Goal: Transaction & Acquisition: Obtain resource

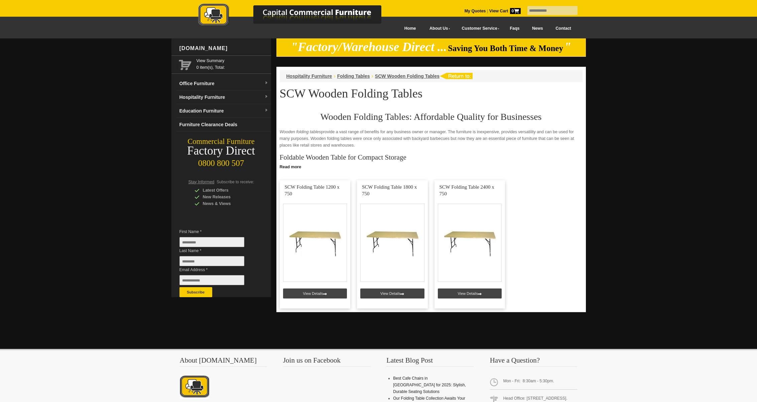
scroll to position [41, 0]
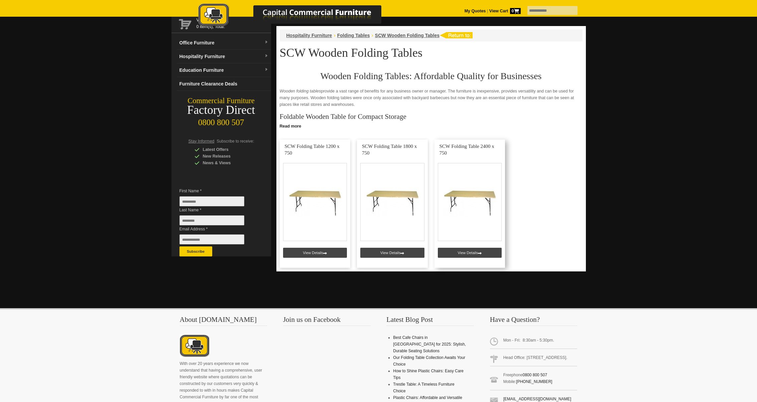
click at [471, 199] on link at bounding box center [469, 204] width 71 height 128
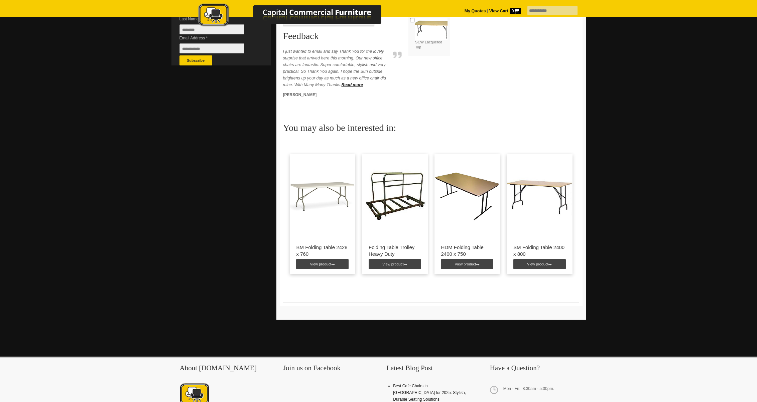
scroll to position [234, 0]
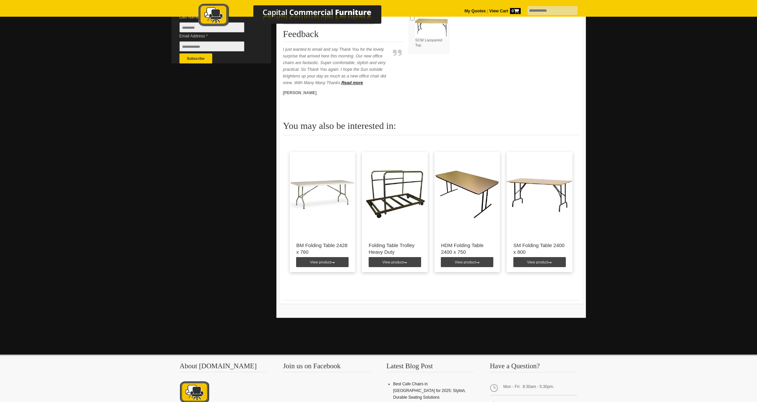
click at [544, 207] on img at bounding box center [539, 194] width 66 height 84
click at [527, 262] on link "View product" at bounding box center [539, 262] width 52 height 10
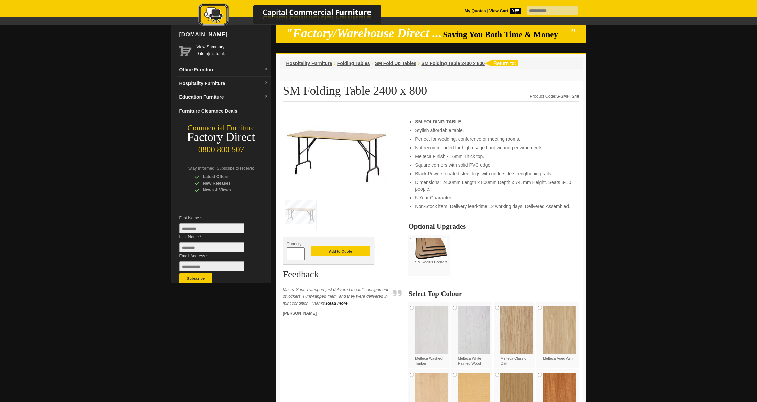
scroll to position [15, 0]
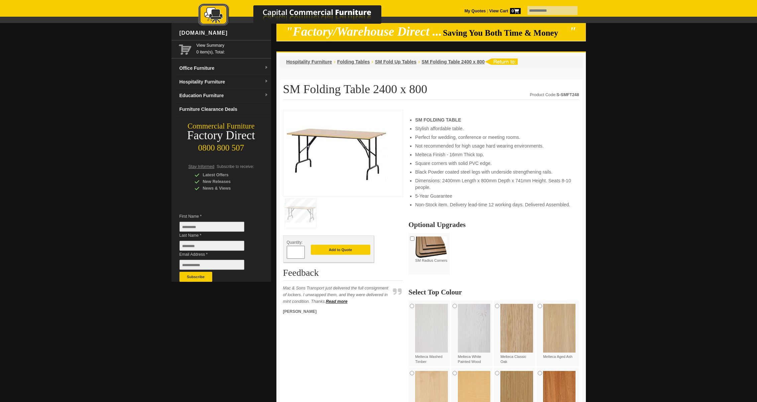
click at [328, 169] on img at bounding box center [337, 153] width 100 height 78
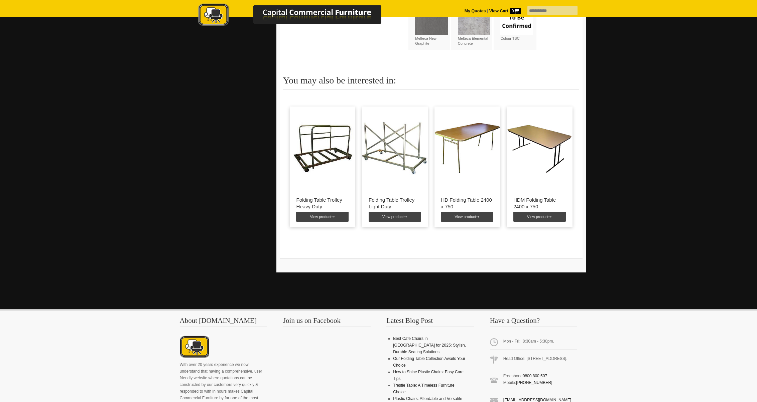
scroll to position [838, 0]
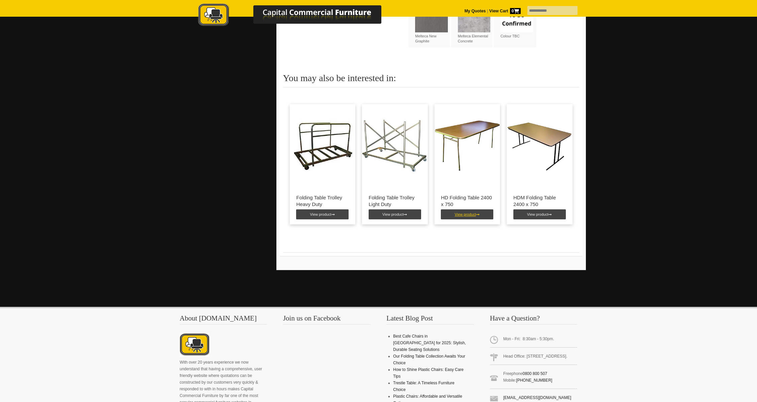
click at [462, 209] on link "View product" at bounding box center [467, 214] width 52 height 10
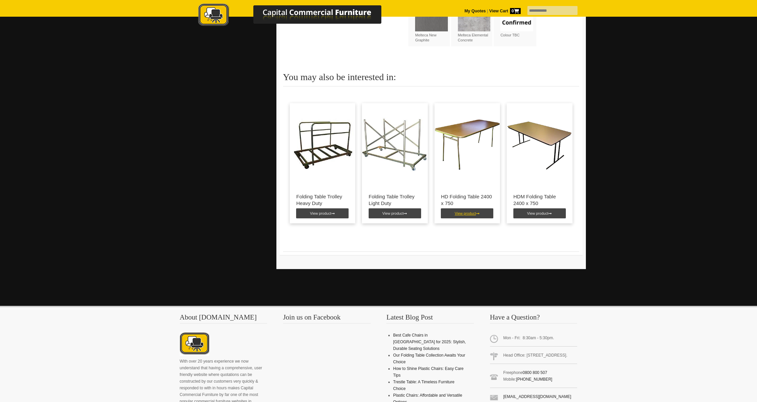
scroll to position [841, 0]
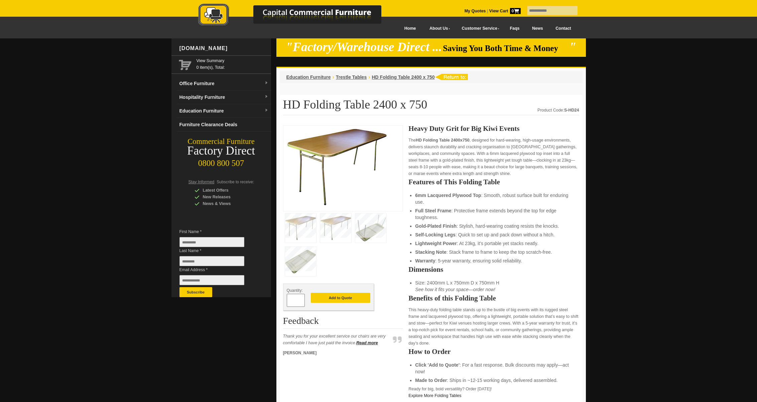
click at [313, 220] on img at bounding box center [300, 227] width 31 height 29
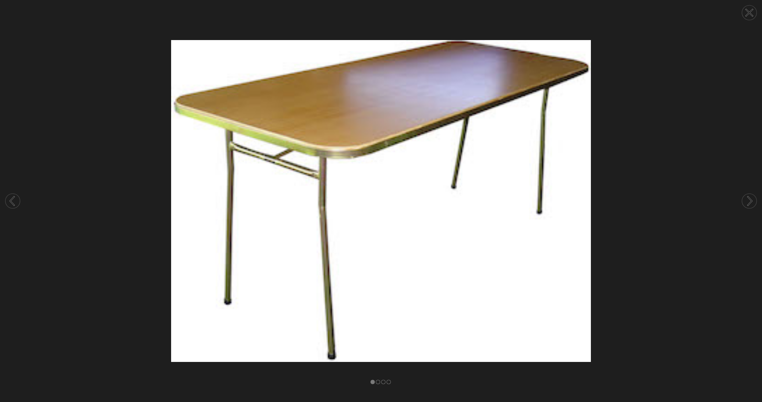
click at [752, 200] on icon at bounding box center [748, 200] width 25 height 35
click at [751, 200] on icon at bounding box center [750, 201] width 4 height 8
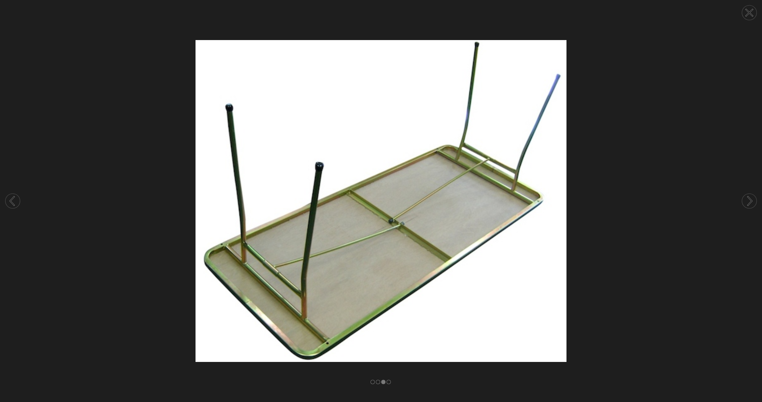
click at [751, 200] on icon at bounding box center [750, 201] width 4 height 8
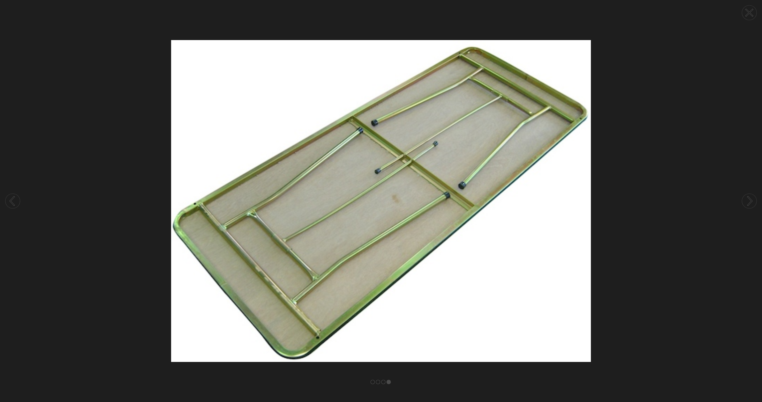
click at [751, 200] on icon at bounding box center [750, 201] width 4 height 8
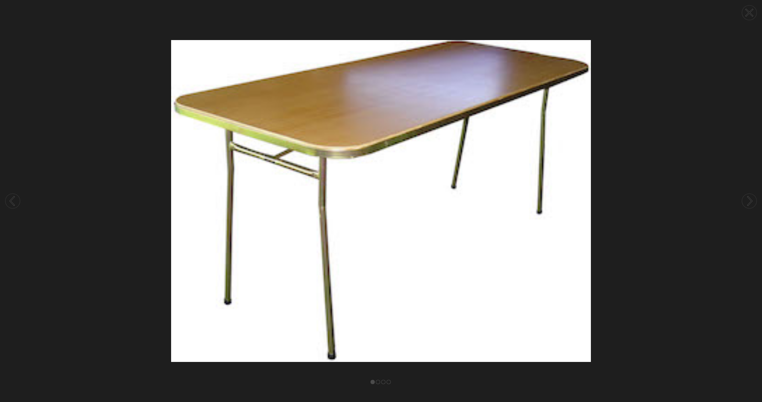
click at [751, 200] on icon at bounding box center [750, 201] width 4 height 8
click at [747, 15] on circle at bounding box center [749, 12] width 15 height 15
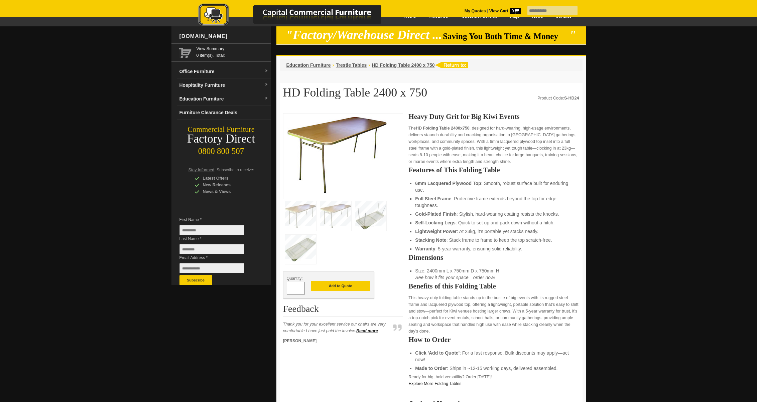
scroll to position [11, 0]
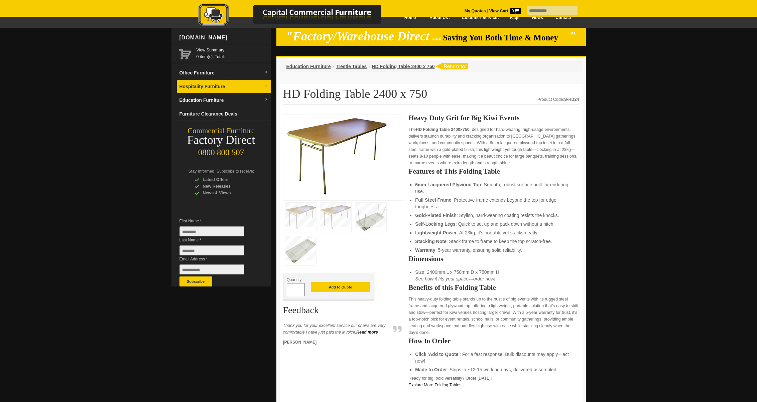
click at [194, 85] on link "Hospitality Furniture" at bounding box center [224, 87] width 94 height 14
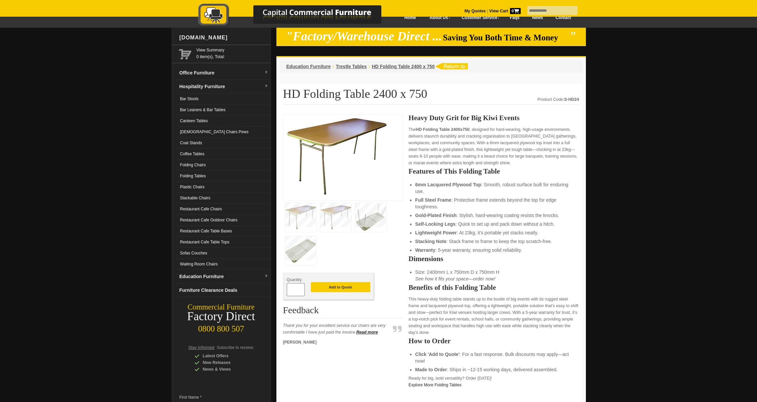
click at [187, 175] on link "Folding Tables" at bounding box center [224, 176] width 94 height 11
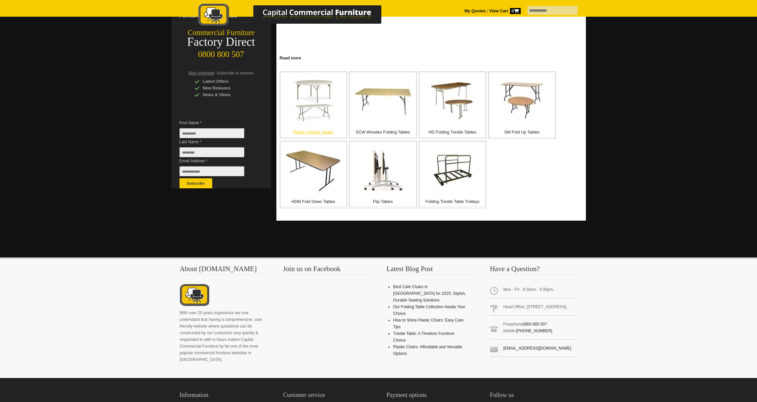
scroll to position [107, 0]
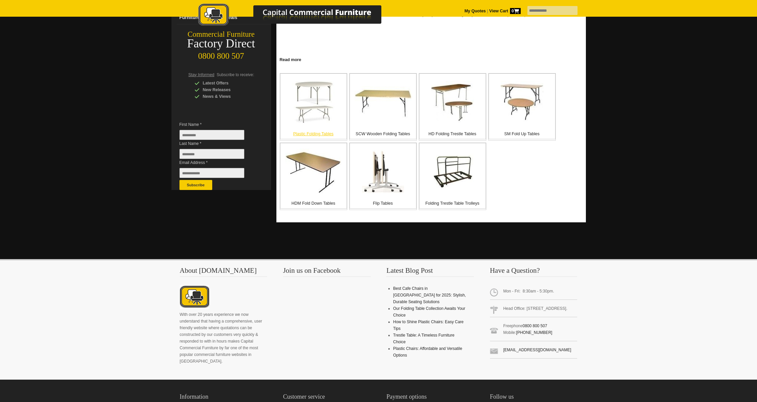
click at [320, 134] on p "Plastic Folding Tables" at bounding box center [313, 134] width 66 height 7
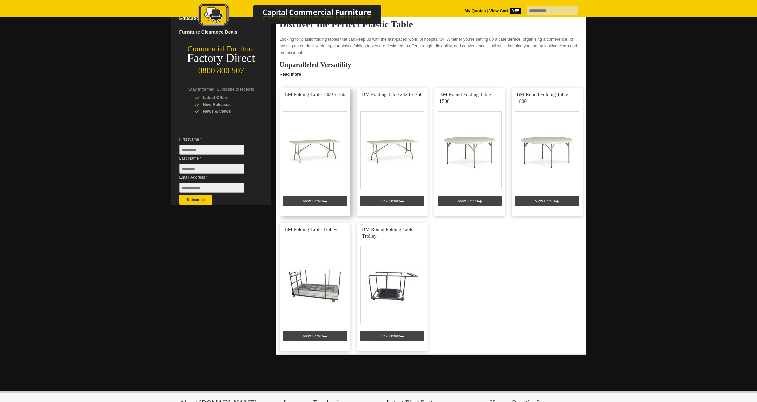
scroll to position [93, 0]
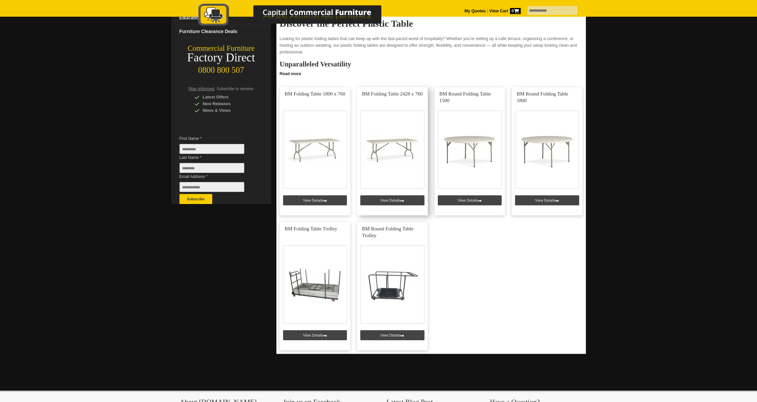
click at [388, 202] on link at bounding box center [392, 151] width 71 height 128
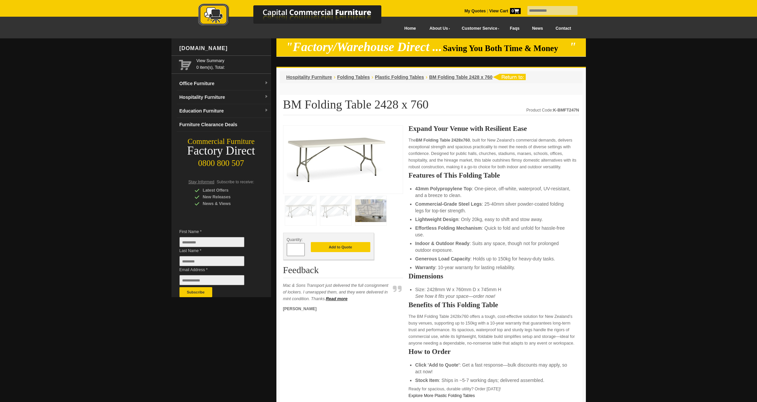
click at [375, 211] on img at bounding box center [370, 210] width 31 height 29
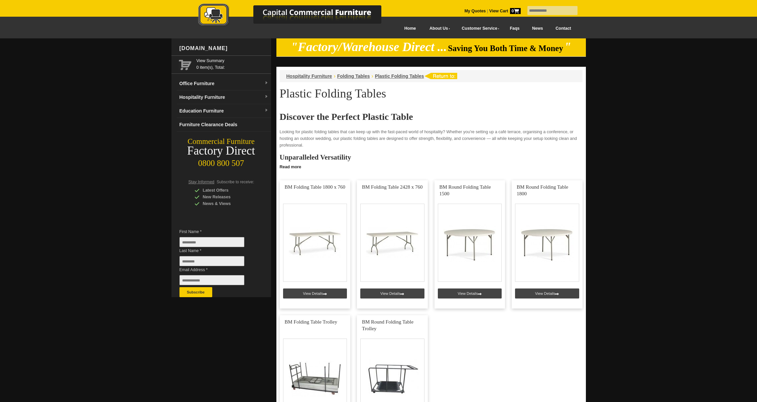
click at [409, 28] on picture at bounding box center [297, 26] width 234 height 5
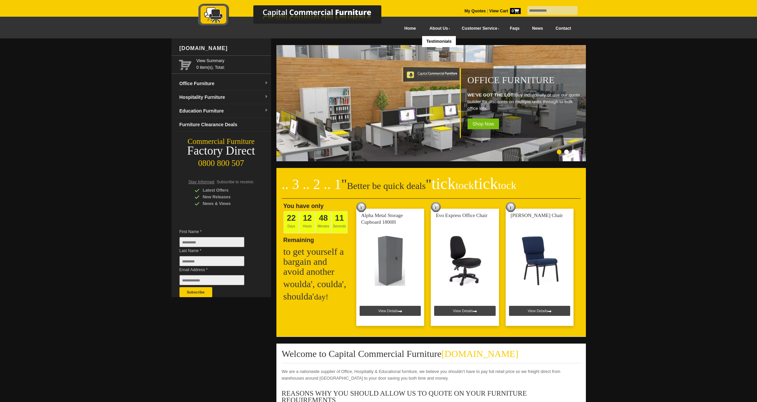
click at [435, 29] on link "About Us" at bounding box center [438, 28] width 32 height 15
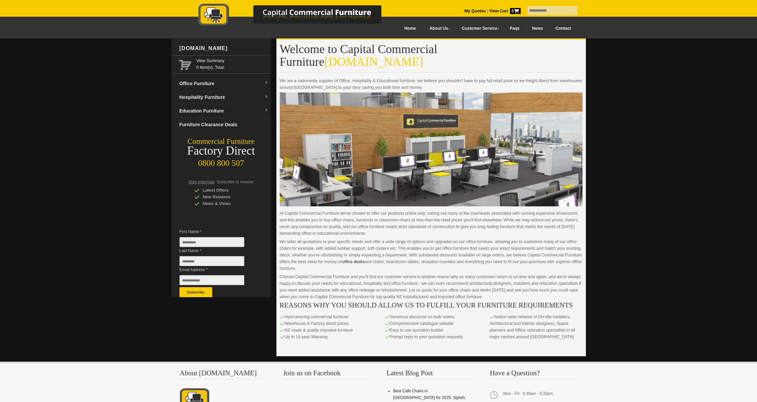
click at [567, 28] on link "Contact" at bounding box center [563, 28] width 28 height 15
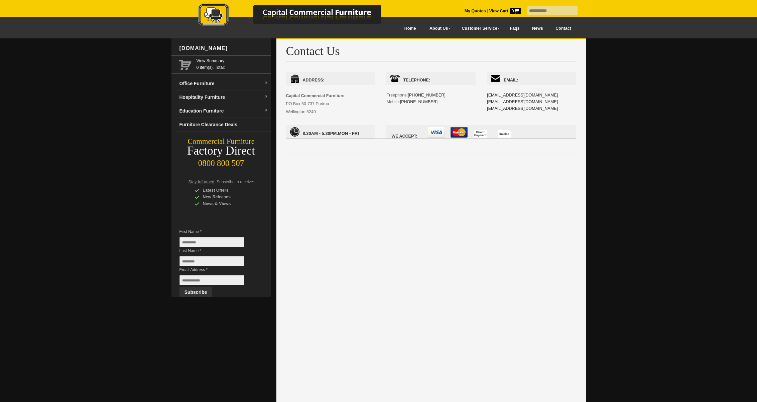
click at [540, 29] on link "News" at bounding box center [537, 28] width 23 height 15
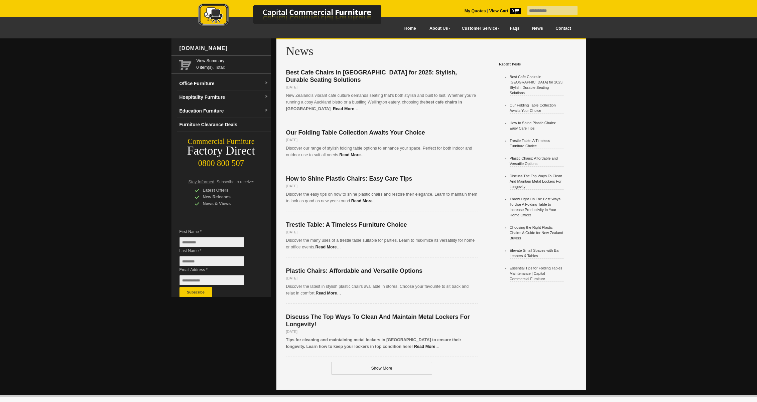
click at [517, 29] on link "Faqs" at bounding box center [514, 28] width 22 height 15
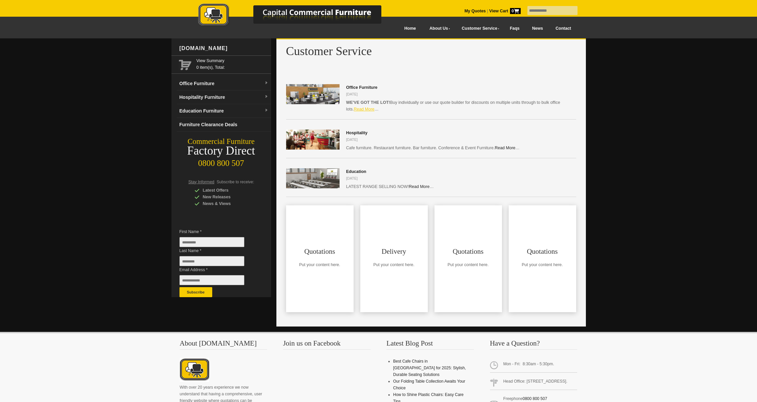
click at [356, 110] on link "Read More" at bounding box center [363, 109] width 21 height 5
click at [503, 149] on link "Read More" at bounding box center [504, 148] width 21 height 5
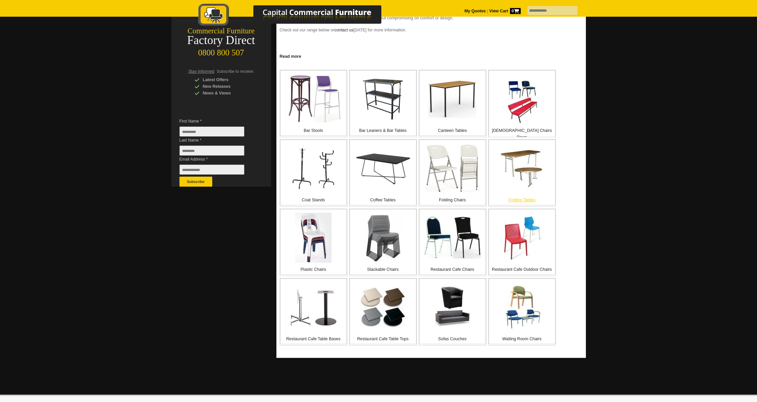
scroll to position [112, 0]
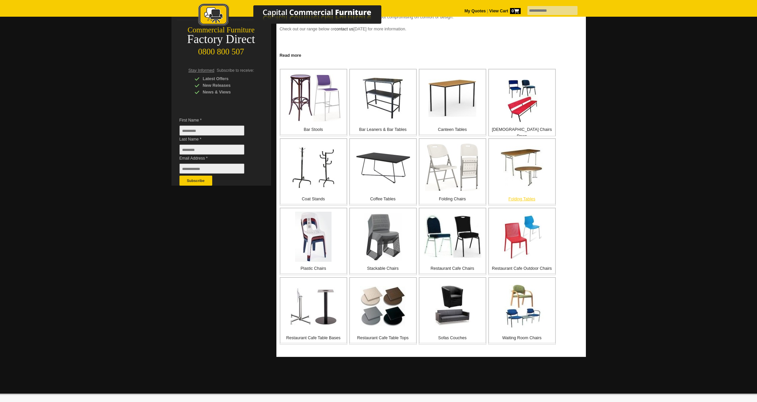
click at [508, 153] on img at bounding box center [521, 167] width 43 height 43
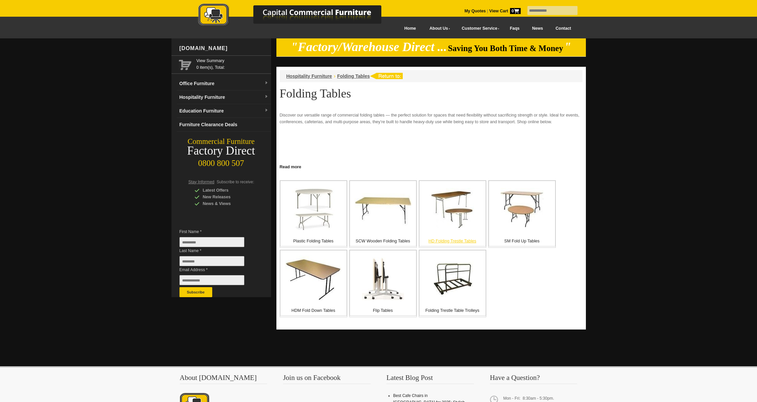
click at [448, 241] on p "HD Folding Trestle Tables" at bounding box center [452, 241] width 66 height 7
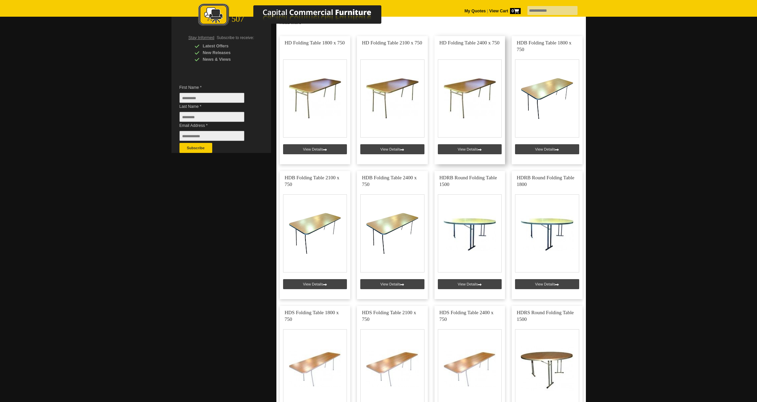
scroll to position [80, 0]
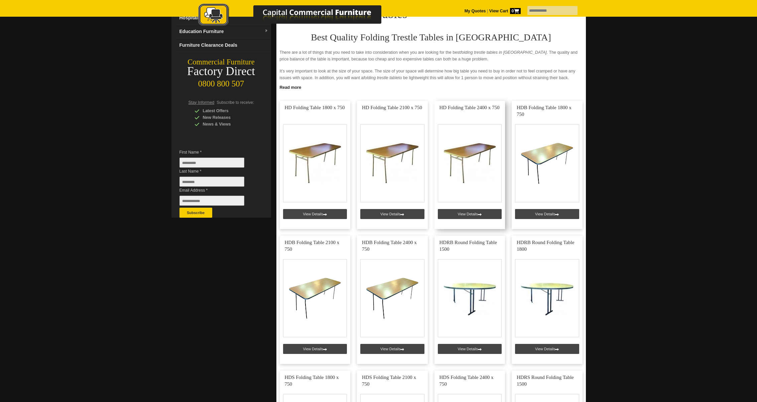
click at [469, 155] on link at bounding box center [469, 165] width 71 height 128
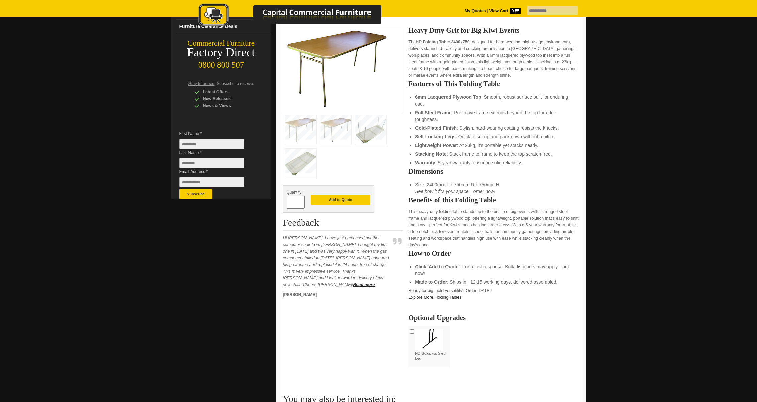
scroll to position [100, 0]
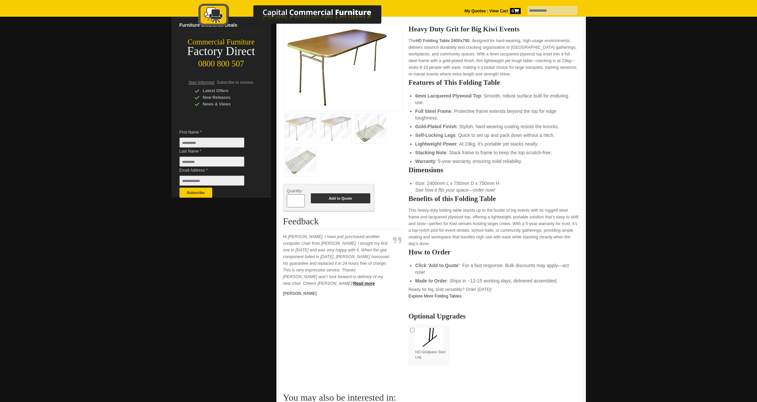
click at [324, 200] on button "Add to Quote" at bounding box center [340, 198] width 59 height 10
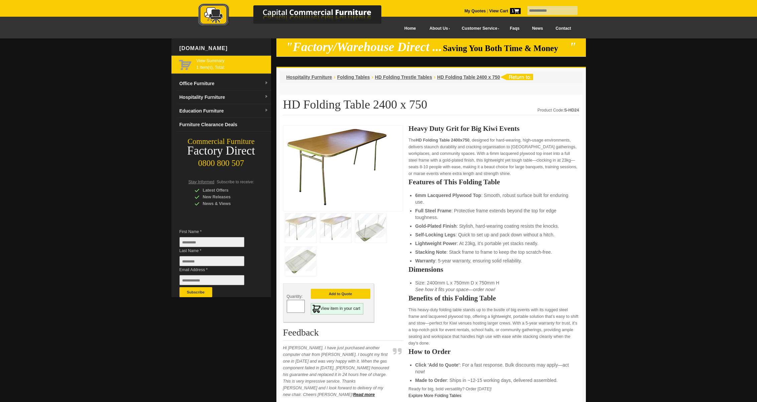
click at [229, 69] on div "View Summary 1 item(s), Total:" at bounding box center [221, 64] width 100 height 18
click at [499, 10] on strong "View Cart 1" at bounding box center [504, 11] width 31 height 5
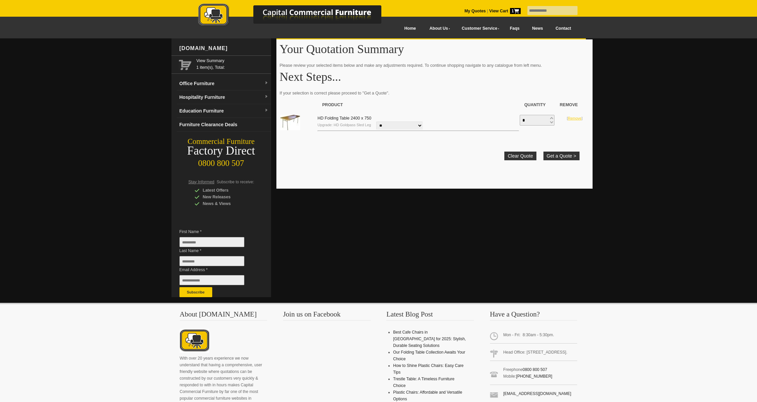
click at [573, 116] on link "Remove" at bounding box center [575, 118] width 14 height 4
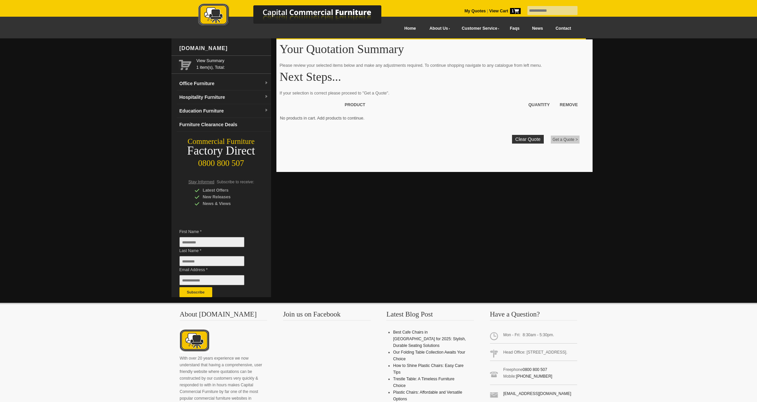
click at [660, 142] on div at bounding box center [378, 170] width 757 height 265
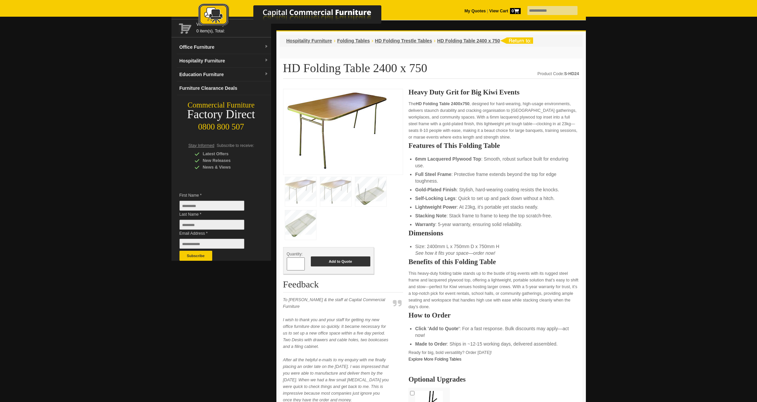
scroll to position [37, 0]
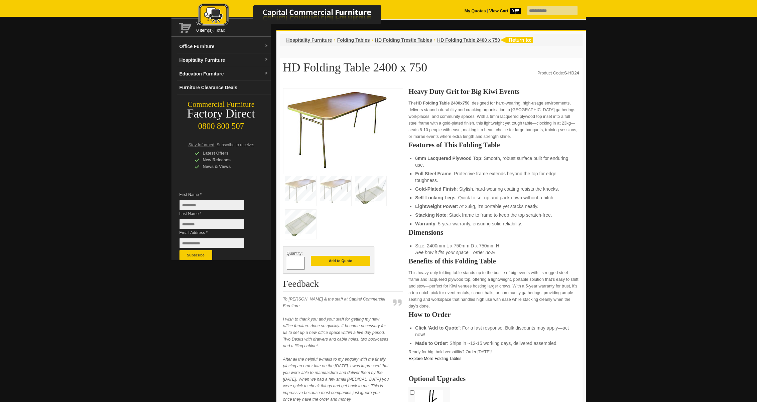
click at [302, 262] on span at bounding box center [301, 261] width 3 height 7
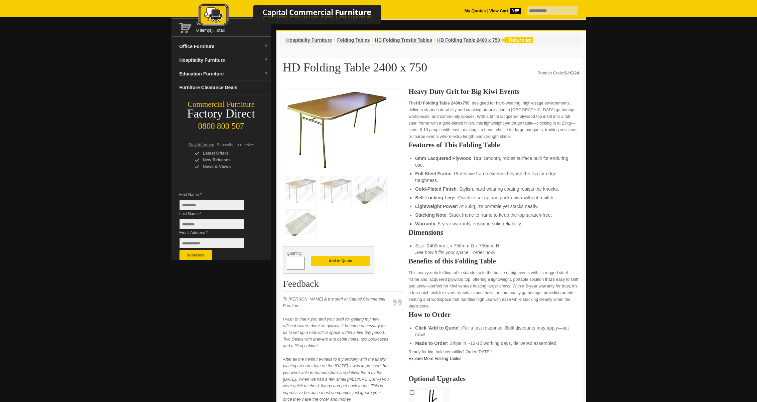
click at [302, 262] on span at bounding box center [301, 261] width 3 height 7
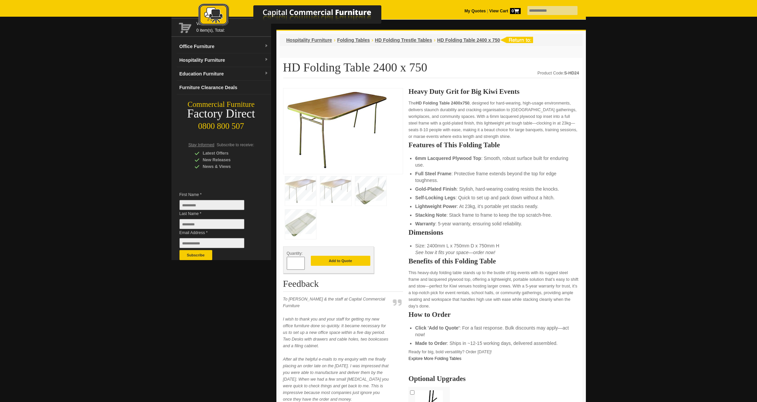
click at [302, 262] on span at bounding box center [301, 261] width 3 height 7
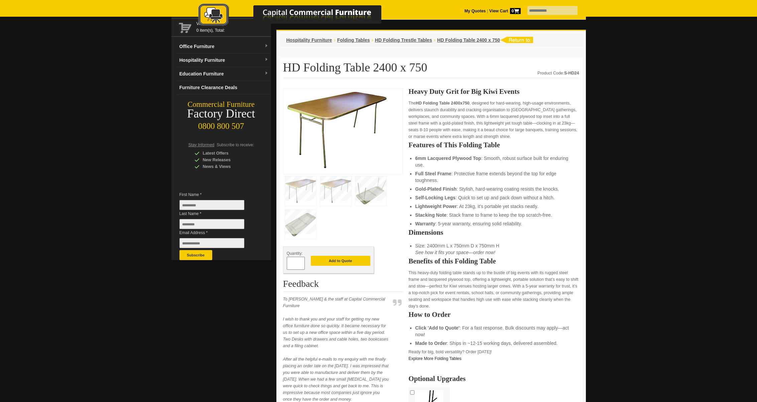
click at [302, 262] on span at bounding box center [301, 261] width 3 height 7
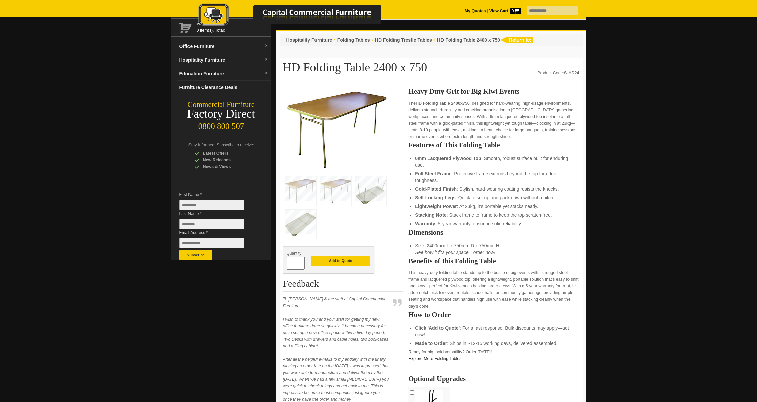
click at [302, 262] on span at bounding box center [301, 261] width 3 height 7
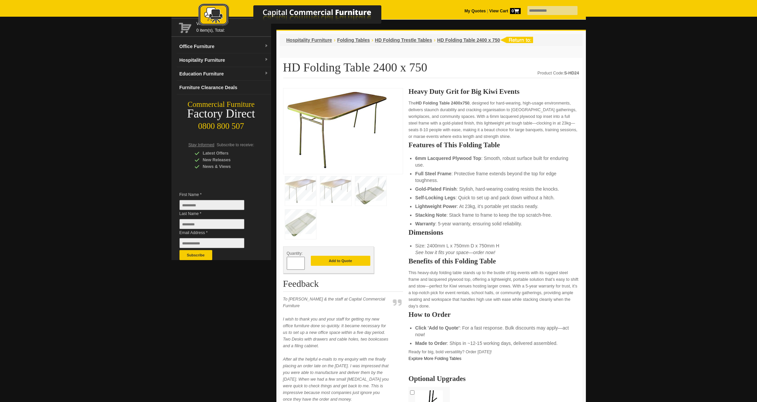
click at [302, 262] on span at bounding box center [301, 261] width 3 height 7
type input "**"
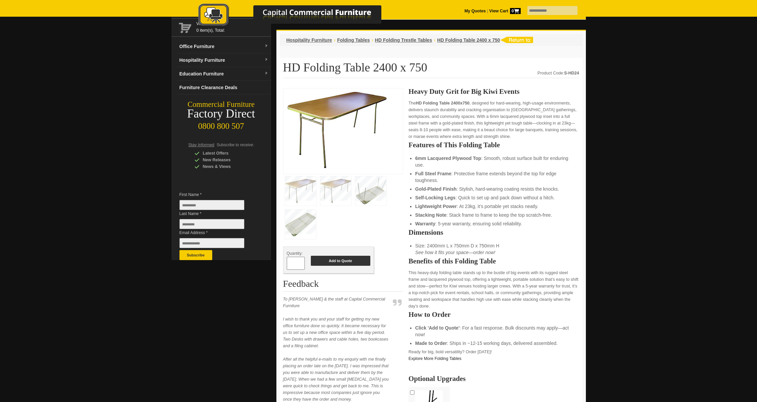
click at [341, 264] on button "Add to Quote" at bounding box center [340, 261] width 59 height 10
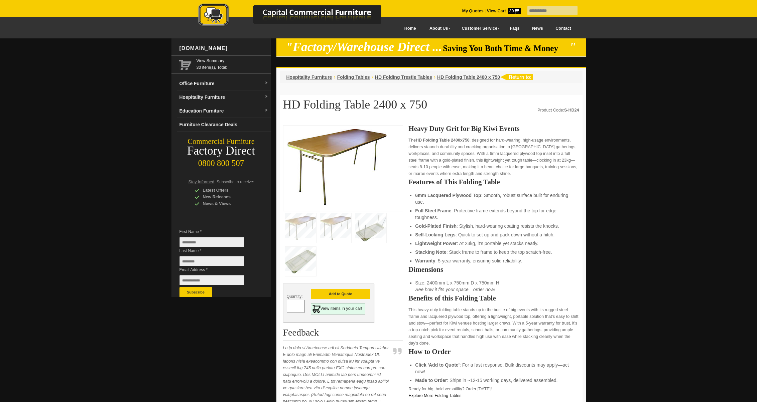
click at [490, 12] on strong "View Cart 30" at bounding box center [504, 11] width 34 height 5
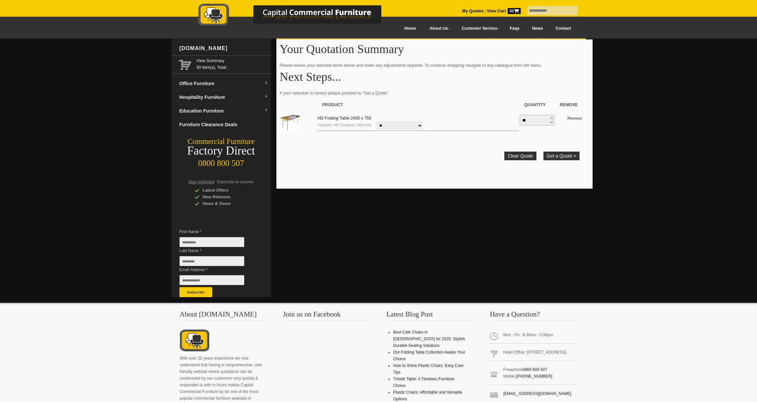
click at [420, 124] on select "**********" at bounding box center [399, 126] width 46 height 8
click at [571, 118] on link "Remove" at bounding box center [575, 118] width 14 height 4
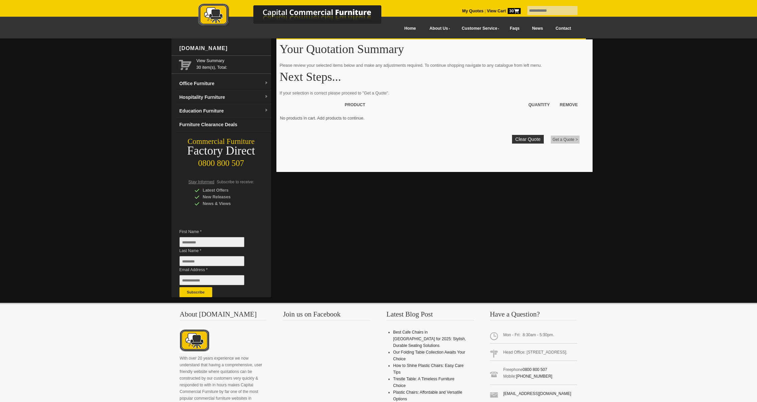
scroll to position [137, 0]
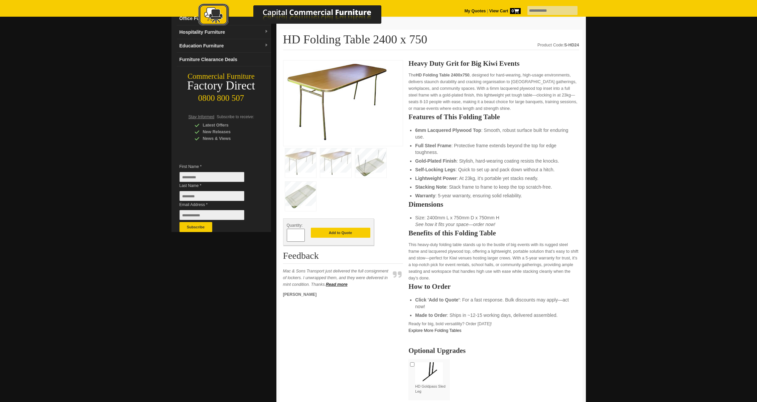
scroll to position [63, 0]
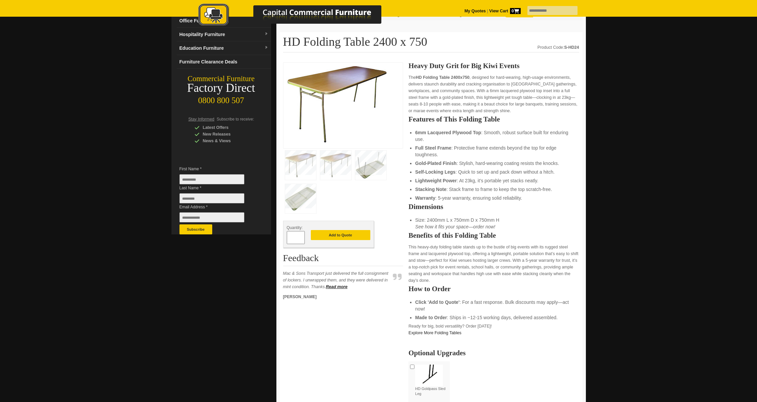
click at [294, 202] on img at bounding box center [300, 198] width 31 height 29
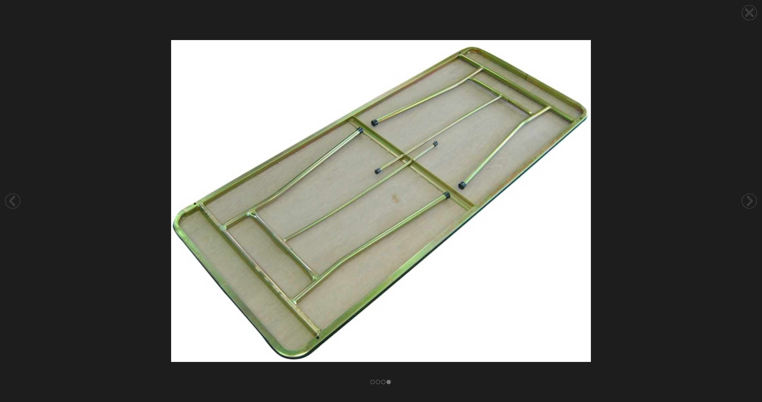
click at [748, 199] on circle at bounding box center [749, 201] width 15 height 15
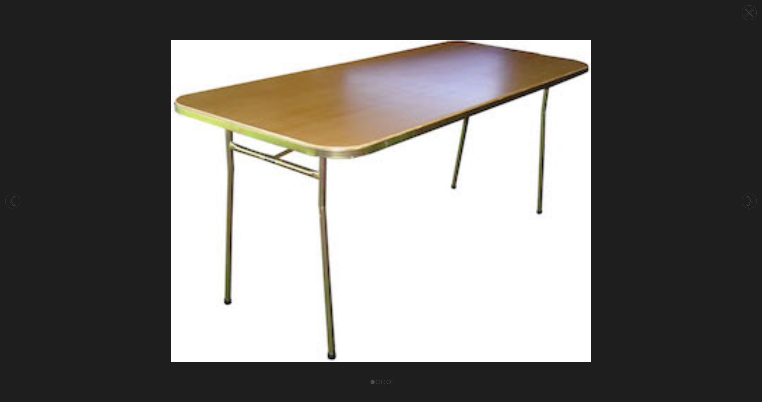
click at [748, 200] on circle at bounding box center [749, 201] width 15 height 15
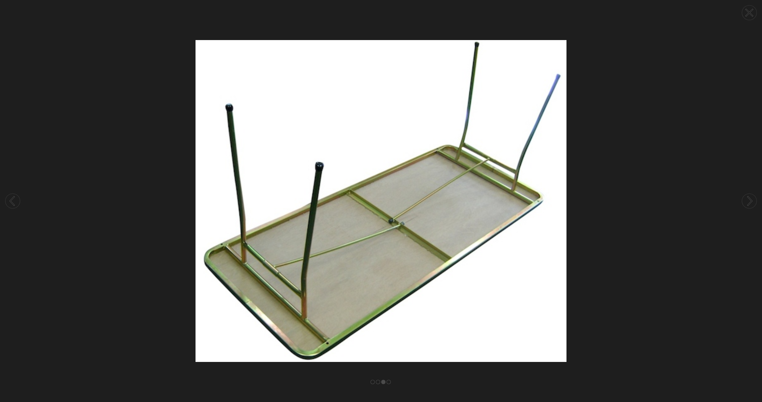
click at [748, 200] on circle at bounding box center [749, 201] width 15 height 15
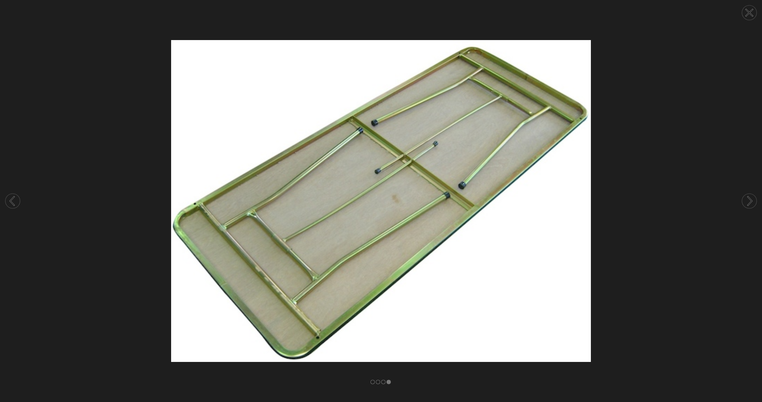
click at [748, 200] on circle at bounding box center [749, 201] width 15 height 15
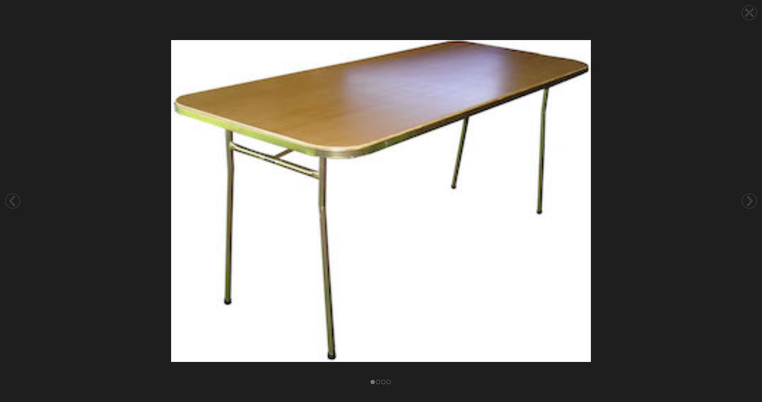
click at [755, 14] on circle at bounding box center [749, 12] width 15 height 15
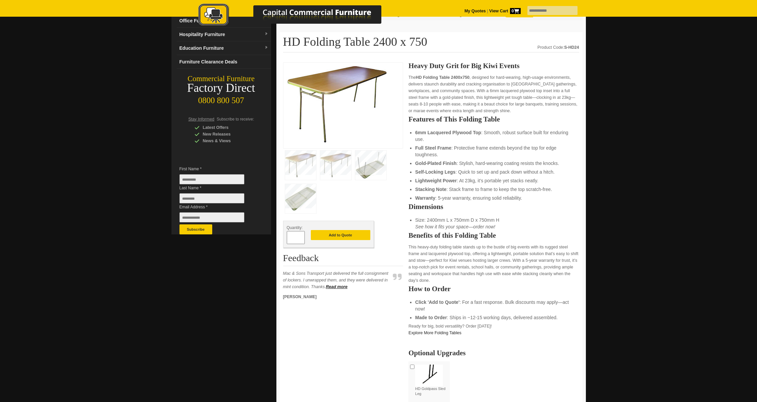
click at [301, 238] on span at bounding box center [301, 240] width 3 height 7
click at [301, 241] on span at bounding box center [301, 240] width 3 height 7
click at [292, 240] on input "*" at bounding box center [296, 237] width 18 height 13
click at [302, 240] on span at bounding box center [301, 240] width 3 height 7
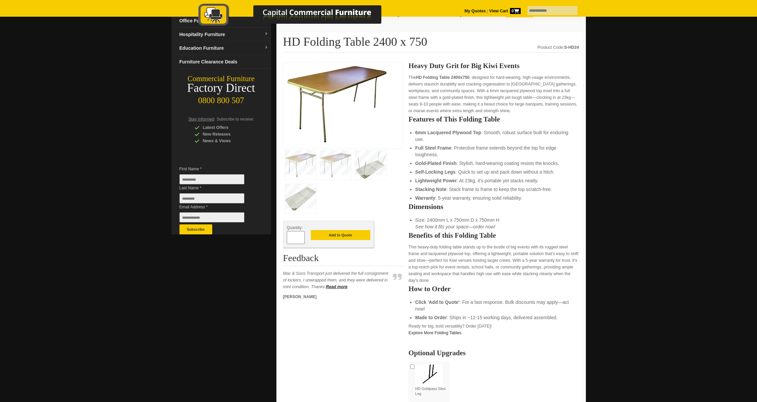
click at [302, 240] on span at bounding box center [301, 240] width 3 height 7
click at [302, 236] on span at bounding box center [301, 235] width 3 height 7
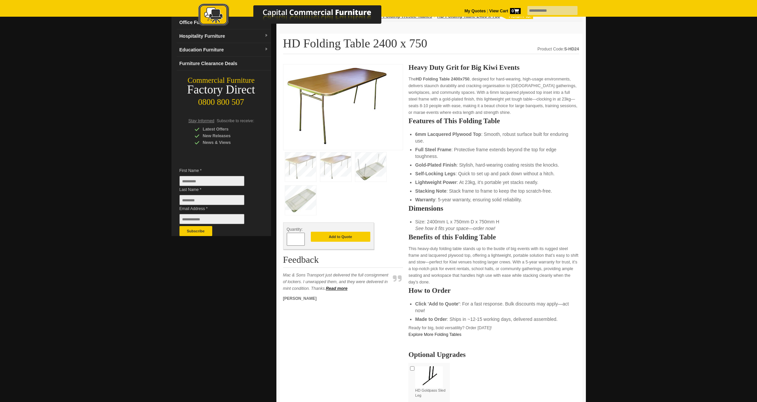
click at [294, 240] on input "*" at bounding box center [296, 239] width 18 height 13
type input "*"
type input "**"
click at [327, 239] on button "Add to Quote" at bounding box center [340, 237] width 59 height 10
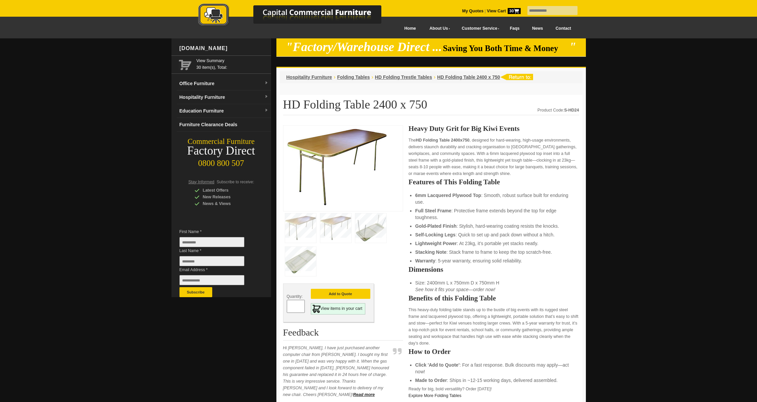
click at [496, 12] on strong "View Cart 30" at bounding box center [504, 11] width 34 height 5
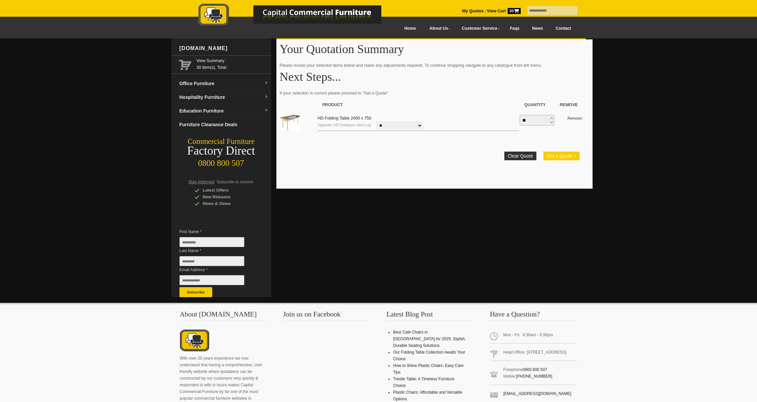
click at [566, 158] on button "Get a Quote >" at bounding box center [561, 156] width 36 height 9
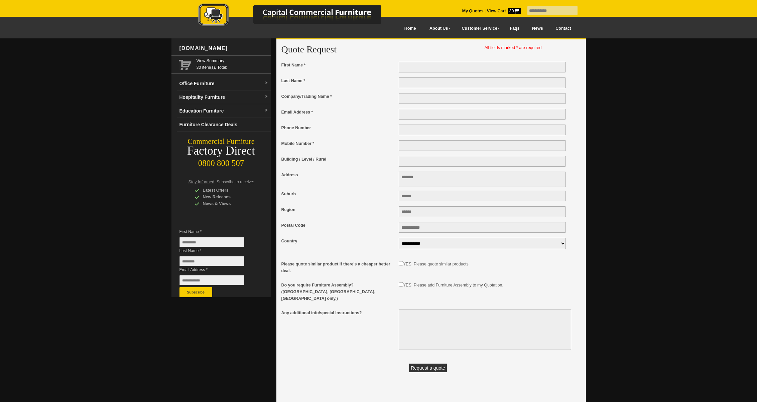
scroll to position [0, 0]
click at [408, 66] on input "First Name *" at bounding box center [482, 66] width 167 height 11
type input "******"
click at [409, 83] on input "Last Name *" at bounding box center [482, 82] width 167 height 11
type input "*****"
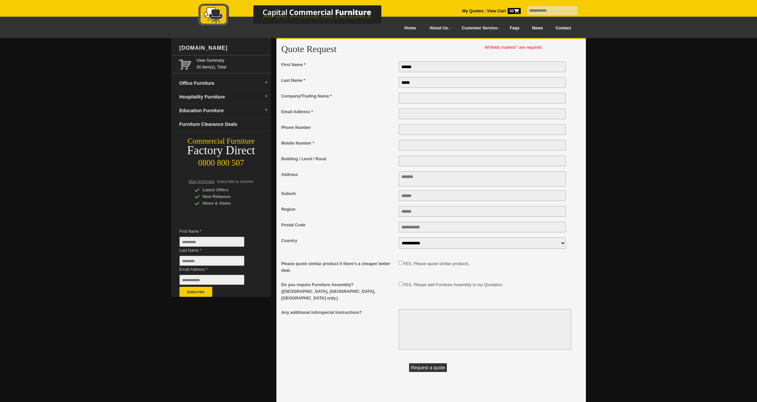
click at [414, 99] on input "Company/Trading Name *" at bounding box center [482, 98] width 167 height 11
type input "*"
click at [409, 115] on input "Email Address *" at bounding box center [482, 114] width 167 height 11
type input "**********"
click at [403, 99] on input "Company/Trading Name *" at bounding box center [482, 98] width 167 height 11
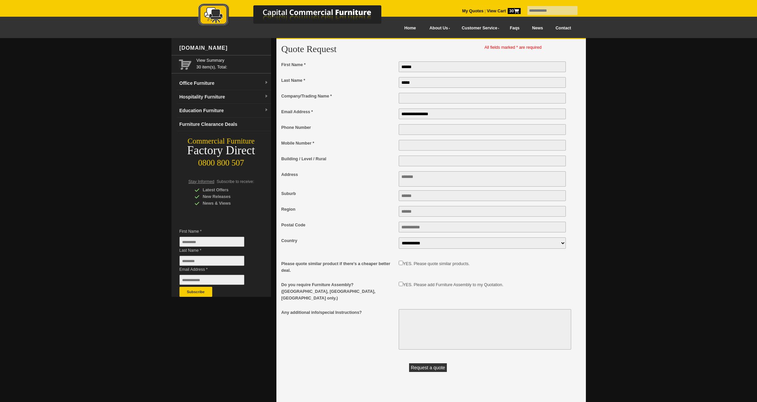
click at [404, 147] on input "Mobile Number *" at bounding box center [482, 145] width 167 height 11
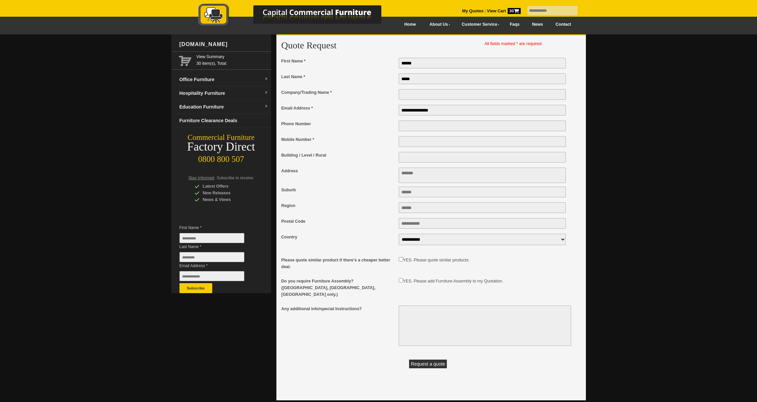
scroll to position [0, 0]
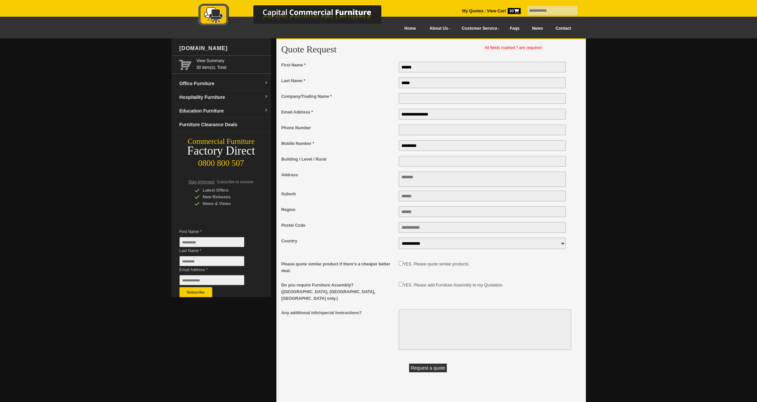
type input "*********"
click at [404, 100] on input "Company/Trading Name *" at bounding box center [482, 98] width 167 height 11
type input "*"
type input "**********"
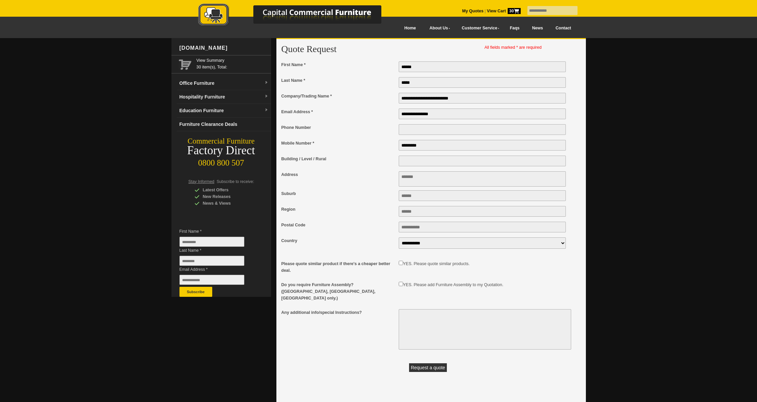
click at [417, 364] on button "Request a quote" at bounding box center [428, 367] width 38 height 9
click at [425, 179] on textarea "Address" at bounding box center [482, 178] width 167 height 15
type textarea "**********"
type input "********"
type input "****"
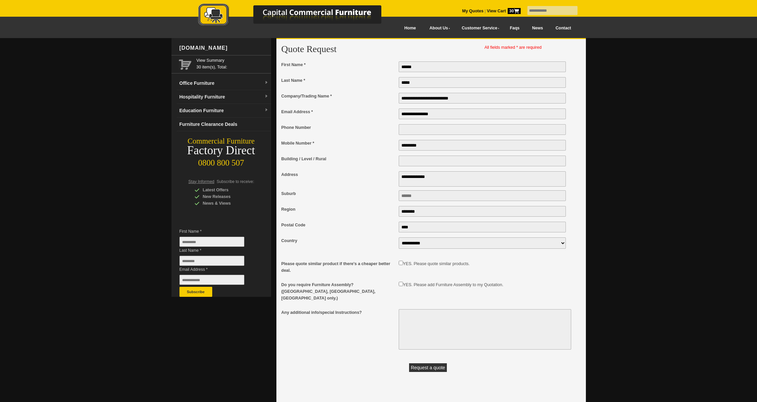
click at [431, 367] on button "Request a quote" at bounding box center [428, 367] width 38 height 9
click at [420, 364] on button "Request a quote" at bounding box center [428, 367] width 38 height 9
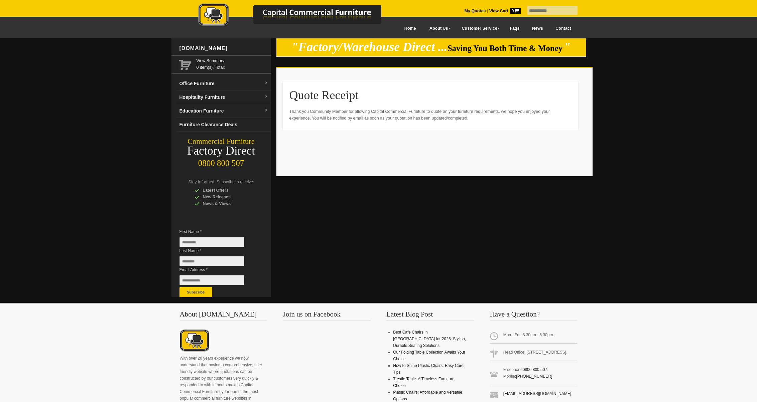
click at [409, 29] on link at bounding box center [297, 16] width 234 height 26
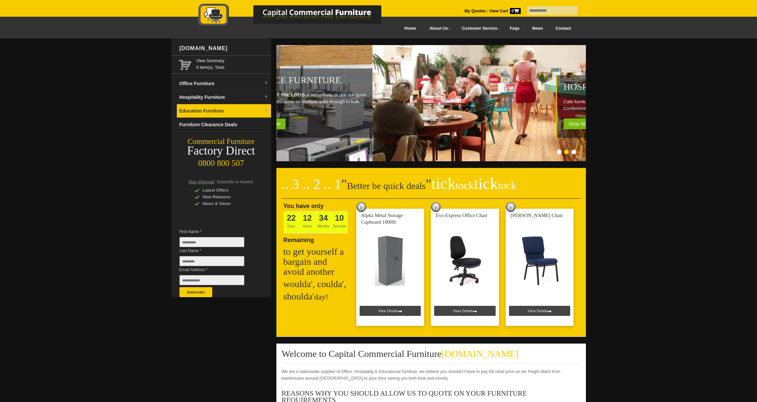
click at [205, 109] on link "Education Furniture" at bounding box center [224, 111] width 94 height 14
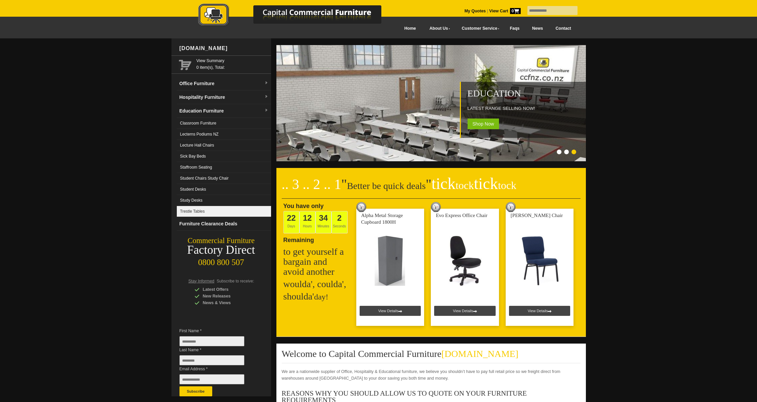
click at [189, 211] on link "Trestle Tables" at bounding box center [224, 211] width 94 height 11
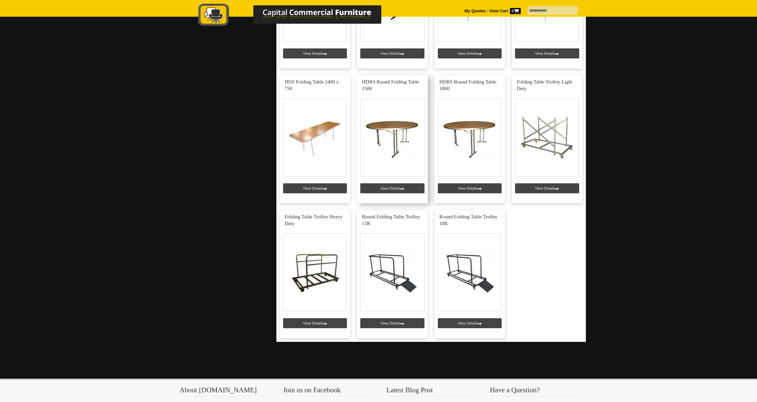
scroll to position [645, 0]
click at [303, 134] on link at bounding box center [315, 139] width 71 height 128
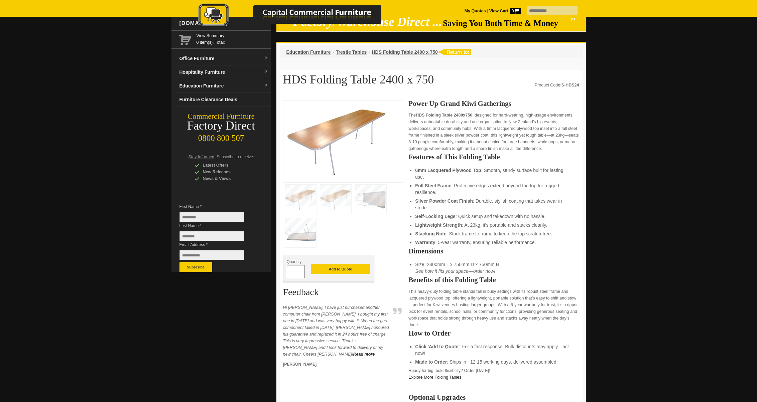
scroll to position [26, 0]
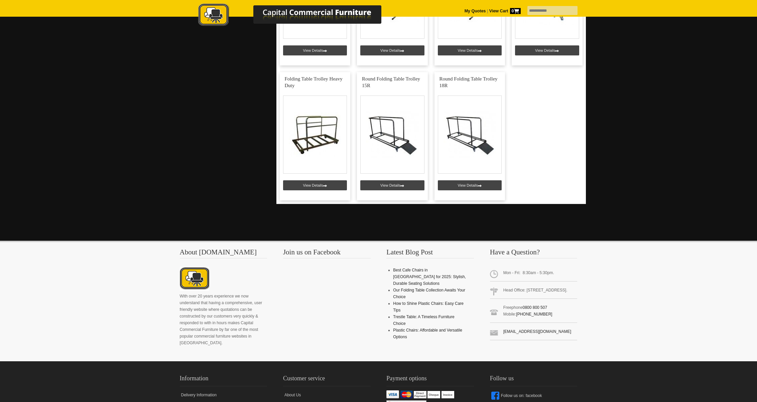
scroll to position [783, 0]
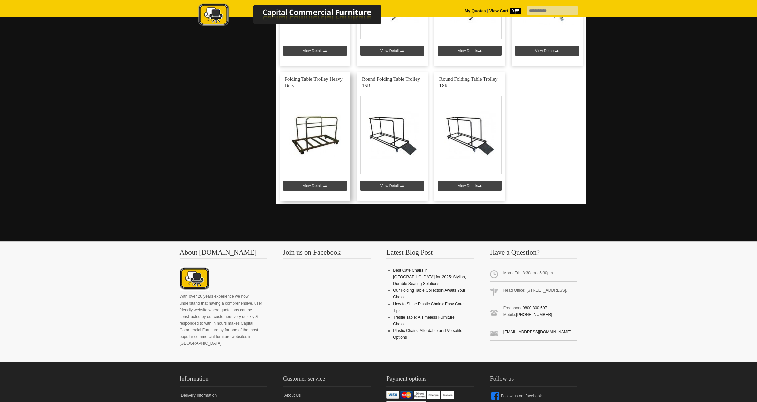
click at [311, 145] on link at bounding box center [315, 136] width 71 height 128
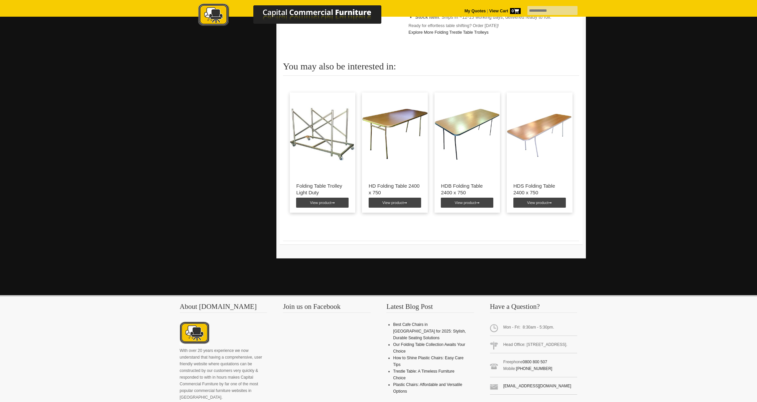
scroll to position [371, 0]
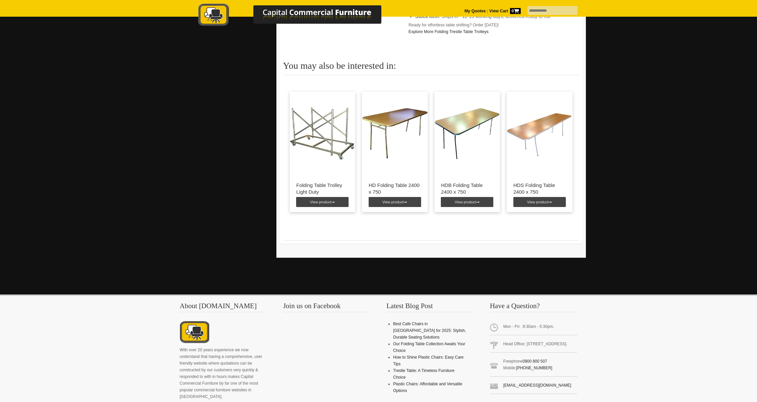
click at [463, 137] on img at bounding box center [467, 134] width 66 height 84
click at [459, 129] on img at bounding box center [467, 134] width 66 height 84
click at [466, 202] on link "View product" at bounding box center [467, 202] width 52 height 10
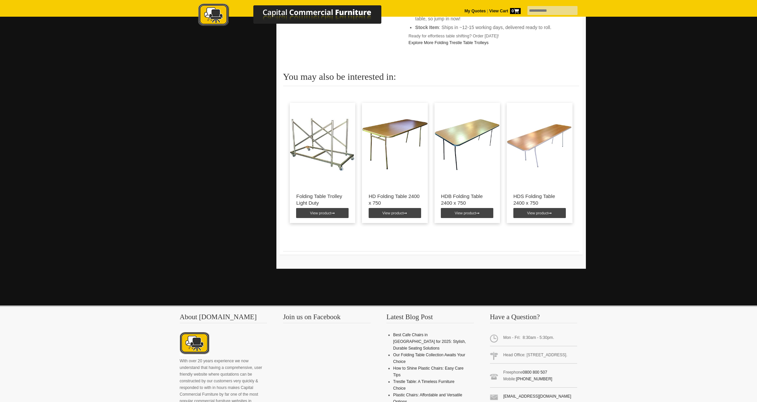
scroll to position [360, 0]
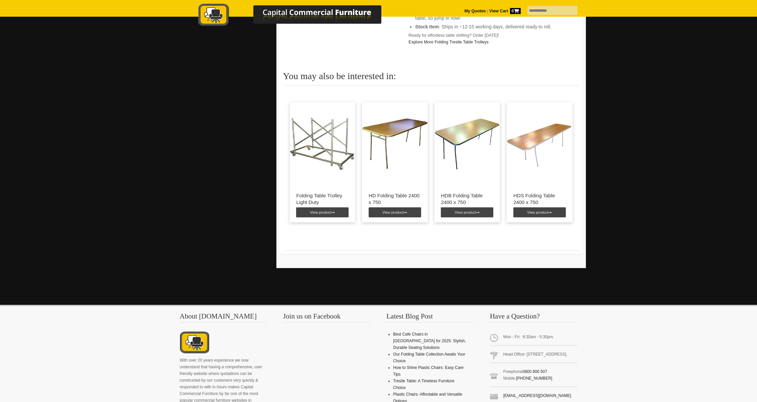
click at [538, 163] on img at bounding box center [539, 144] width 66 height 84
click at [535, 215] on link "View product" at bounding box center [539, 212] width 52 height 10
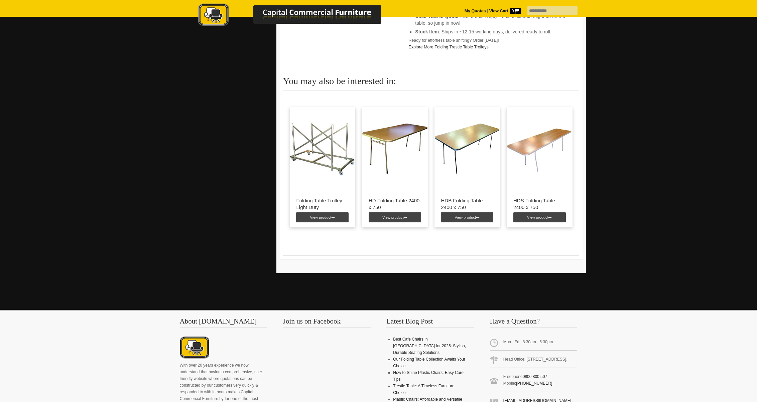
scroll to position [357, 0]
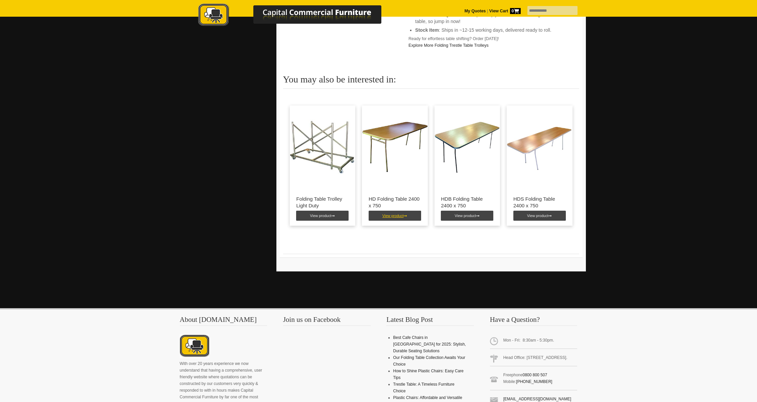
click at [388, 217] on link "View product" at bounding box center [395, 216] width 52 height 10
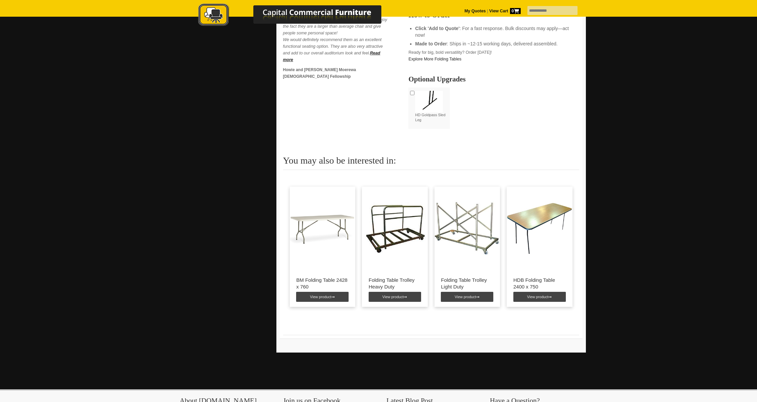
scroll to position [338, 0]
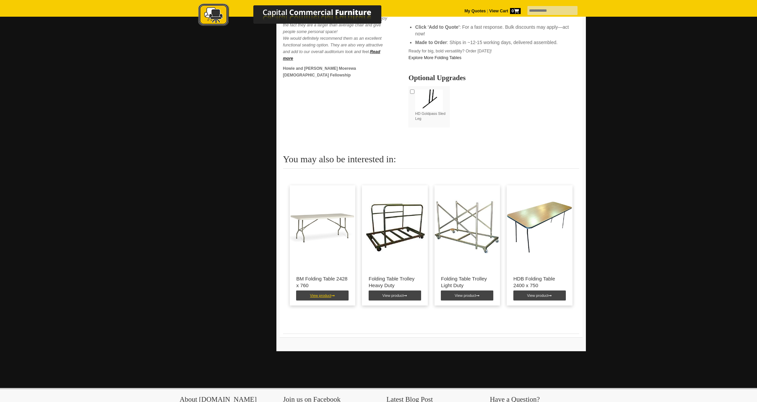
click at [316, 297] on link "View product" at bounding box center [322, 296] width 52 height 10
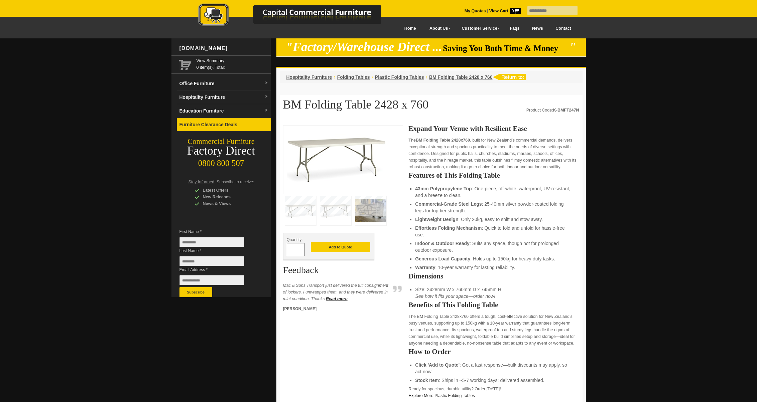
click at [207, 125] on link "Furniture Clearance Deals" at bounding box center [224, 125] width 94 height 14
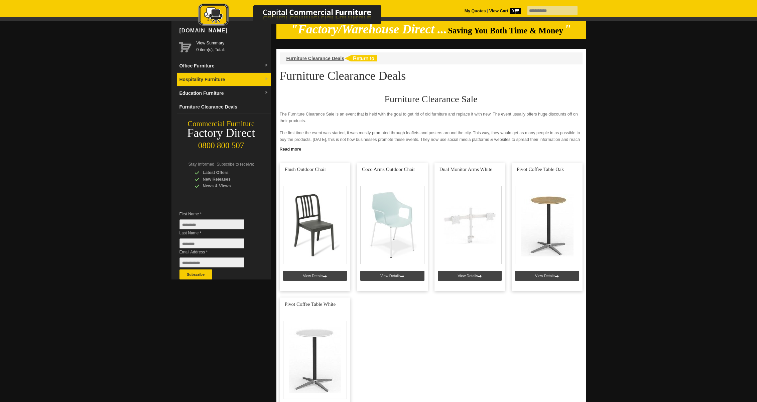
scroll to position [18, 0]
click at [198, 78] on link "Hospitality Furniture" at bounding box center [224, 79] width 94 height 14
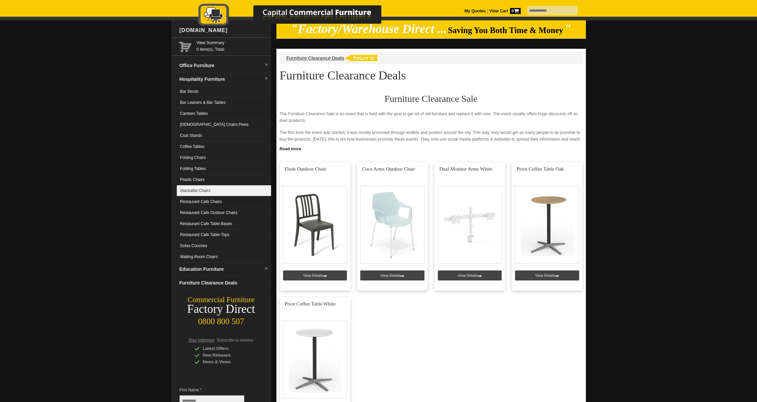
click at [184, 191] on link "Stackable Chairs" at bounding box center [224, 190] width 94 height 11
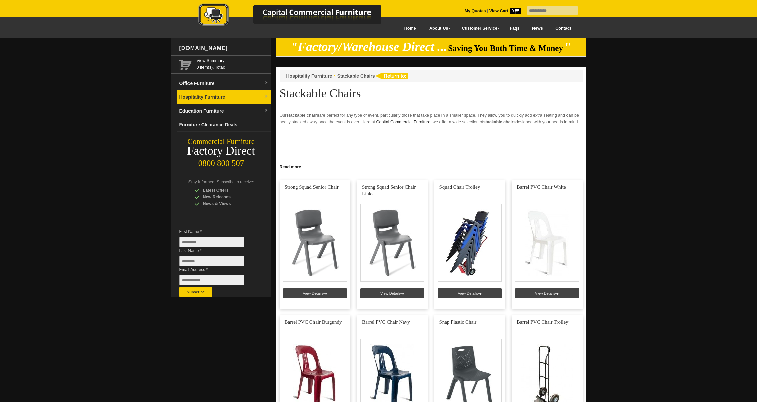
click at [201, 98] on link "Hospitality Furniture" at bounding box center [224, 98] width 94 height 14
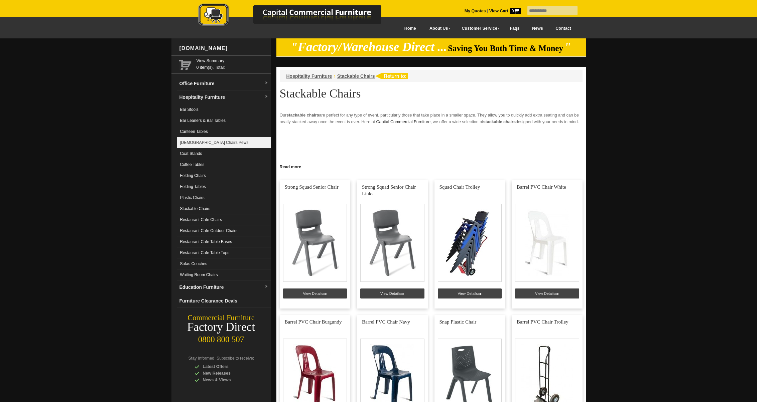
click at [185, 142] on link "[DEMOGRAPHIC_DATA] Chairs Pews" at bounding box center [224, 142] width 94 height 11
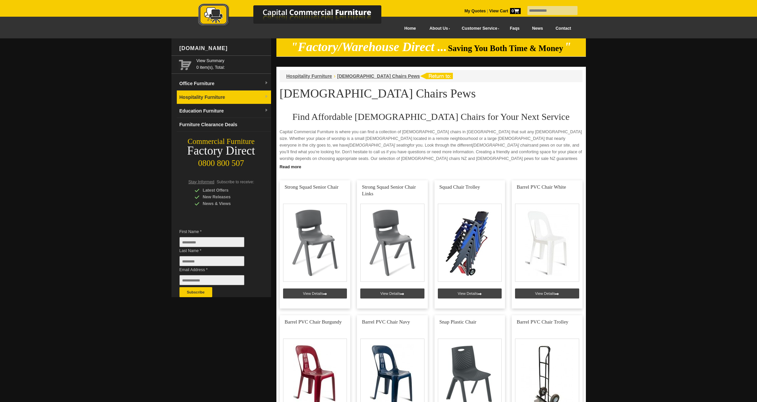
click at [186, 96] on link "Hospitality Furniture" at bounding box center [224, 98] width 94 height 14
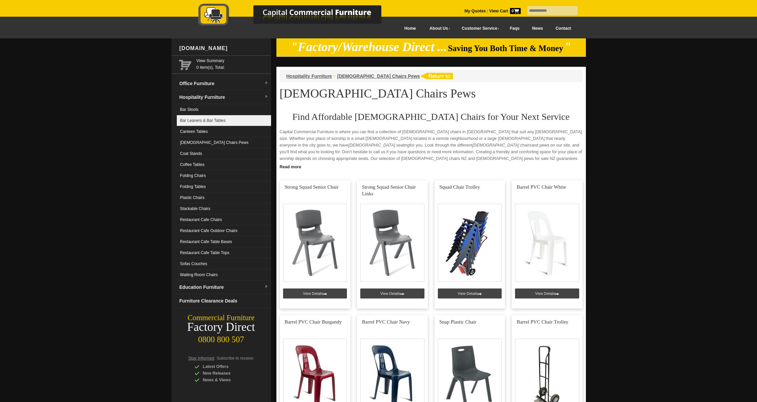
click at [187, 122] on link "Bar Leaners & Bar Tables" at bounding box center [224, 120] width 94 height 11
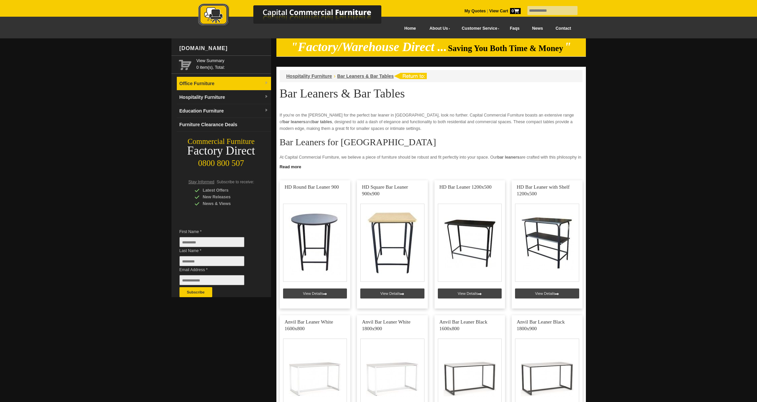
click at [183, 85] on link "Office Furniture" at bounding box center [224, 84] width 94 height 14
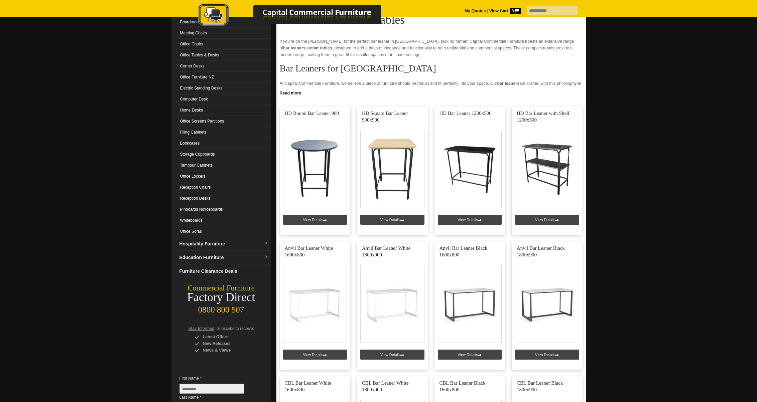
scroll to position [78, 0]
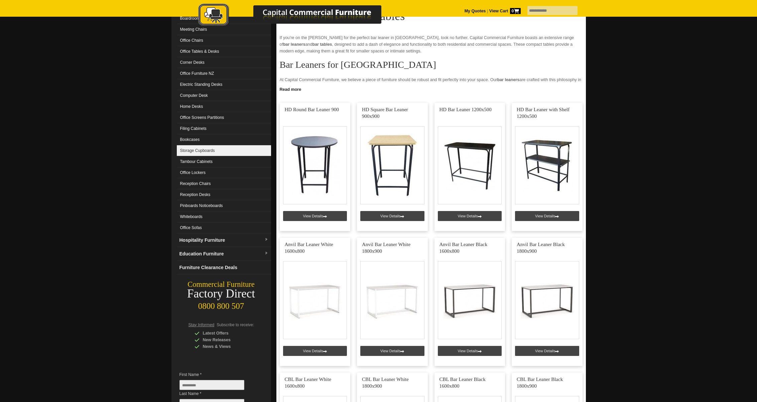
click at [187, 152] on link "Storage Cupboards" at bounding box center [224, 150] width 94 height 11
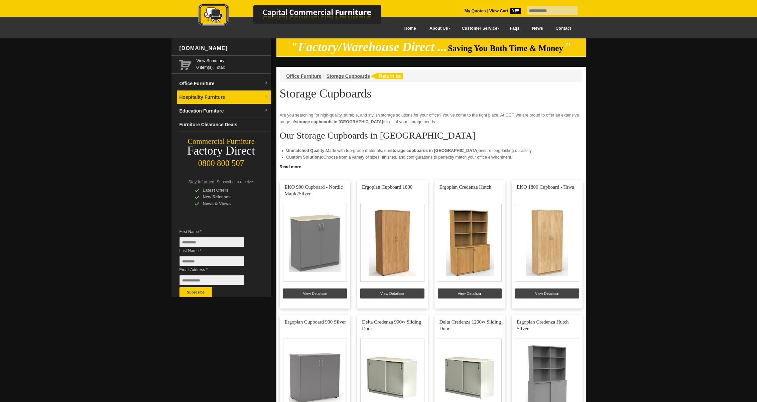
click at [198, 95] on link "Hospitality Furniture" at bounding box center [224, 98] width 94 height 14
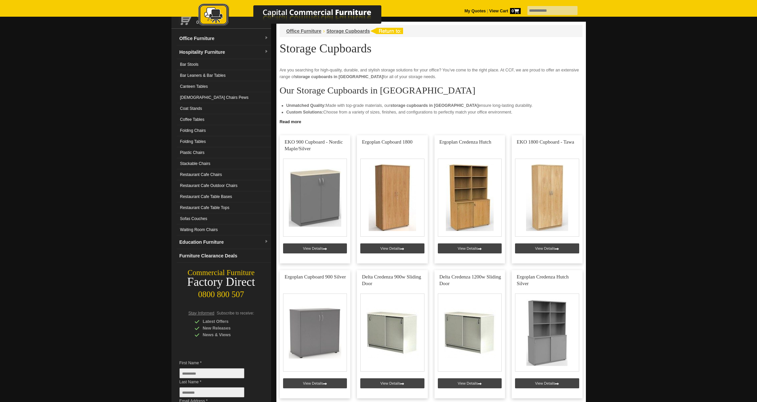
scroll to position [42, 0]
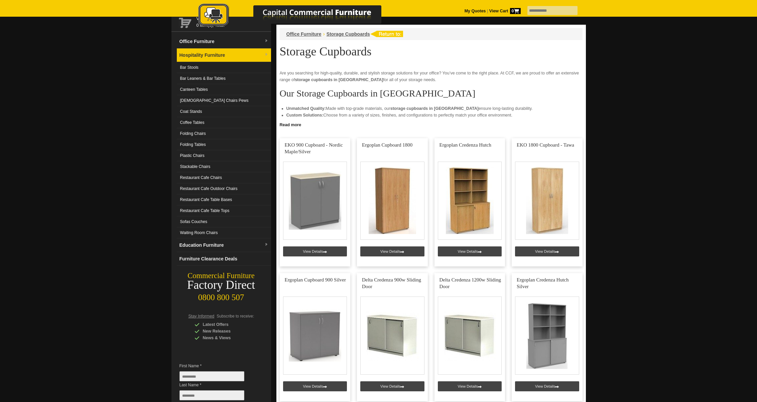
click at [192, 54] on link "Hospitality Furniture" at bounding box center [224, 55] width 94 height 14
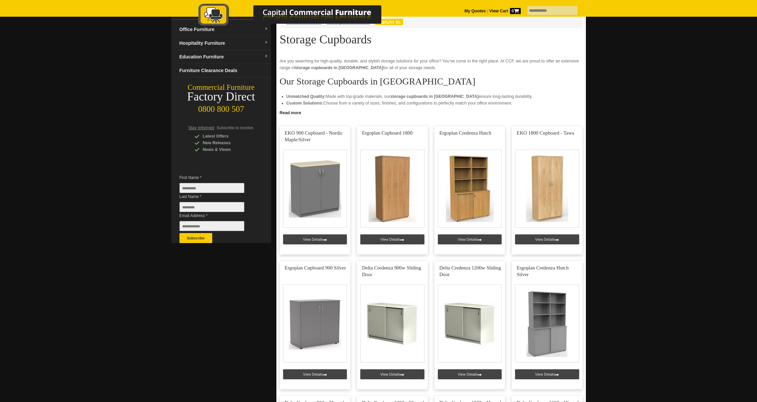
scroll to position [57, 0]
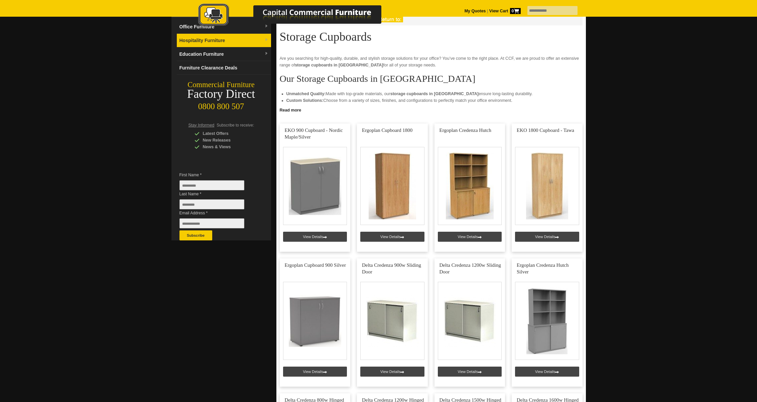
click at [208, 42] on link "Hospitality Furniture" at bounding box center [224, 41] width 94 height 14
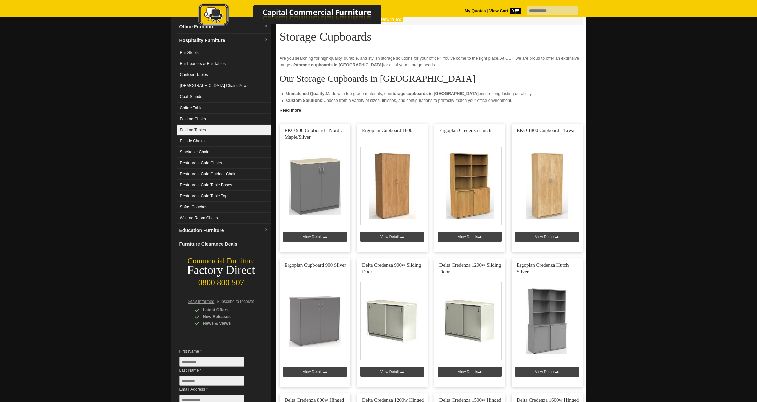
click at [189, 131] on link "Folding Tables" at bounding box center [224, 130] width 94 height 11
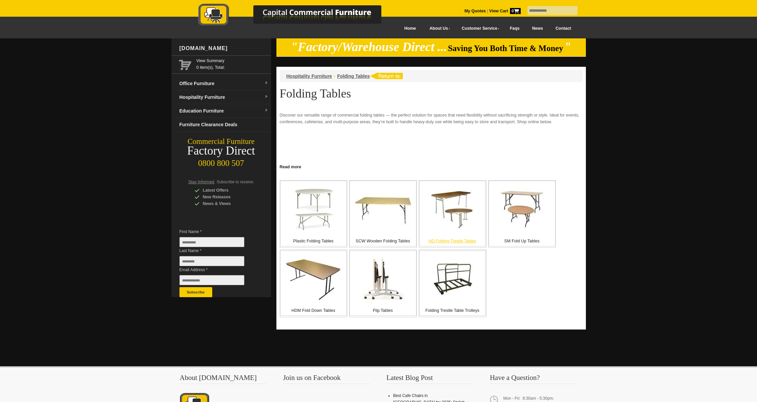
click at [446, 242] on p "HD Folding Trestle Tables" at bounding box center [452, 241] width 66 height 7
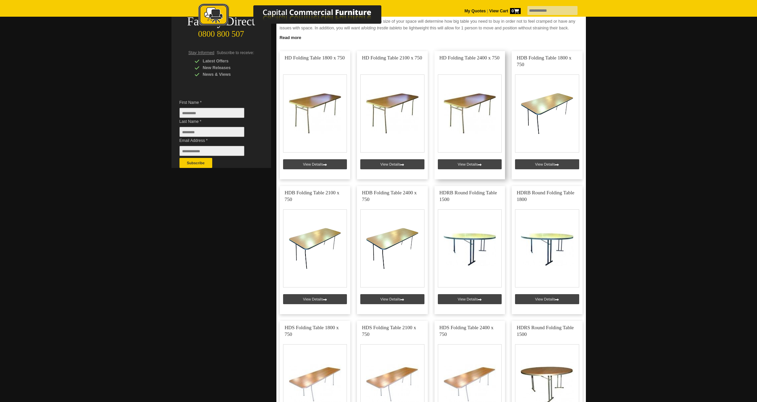
scroll to position [130, 0]
